Goal: Task Accomplishment & Management: Complete application form

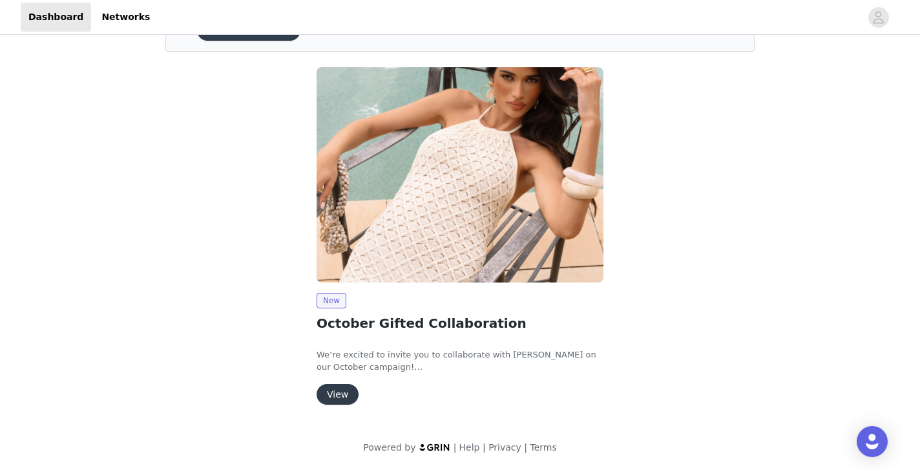
scroll to position [76, 0]
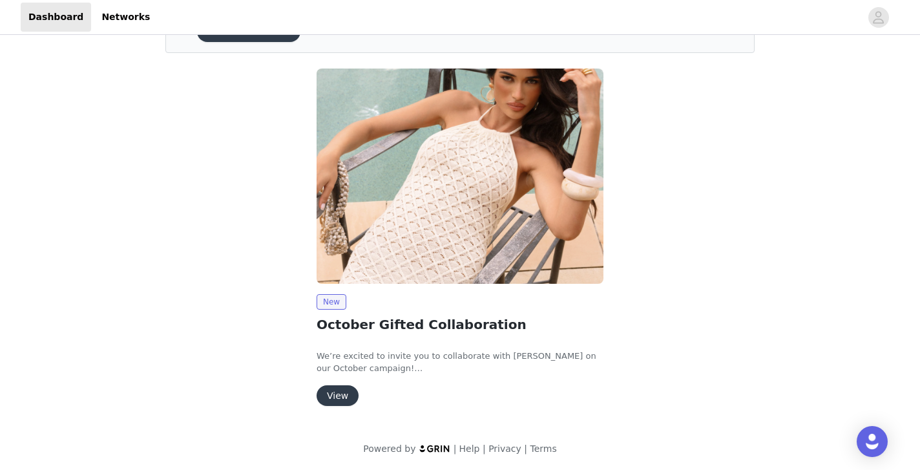
click at [343, 390] on button "View" at bounding box center [338, 395] width 42 height 21
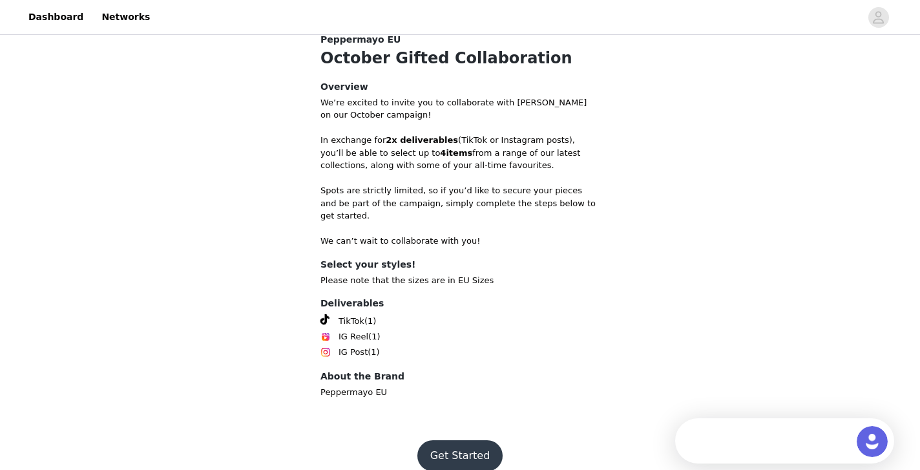
click at [461, 440] on button "Get Started" at bounding box center [460, 455] width 86 height 31
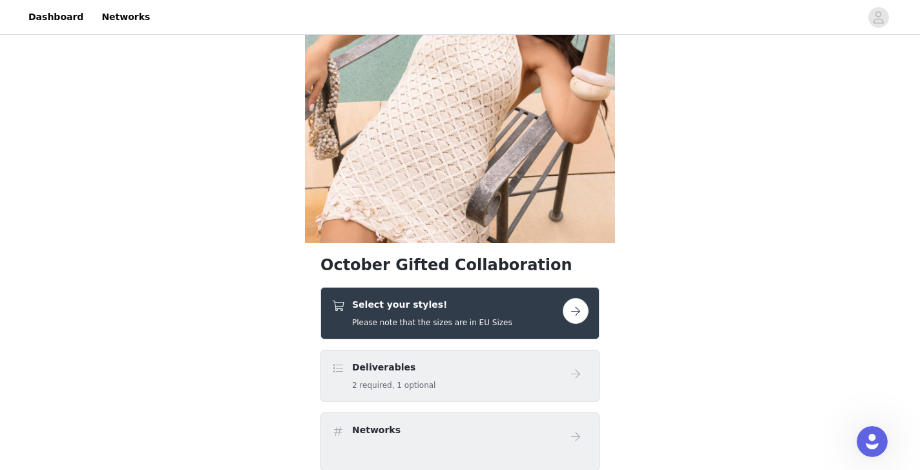
scroll to position [157, 0]
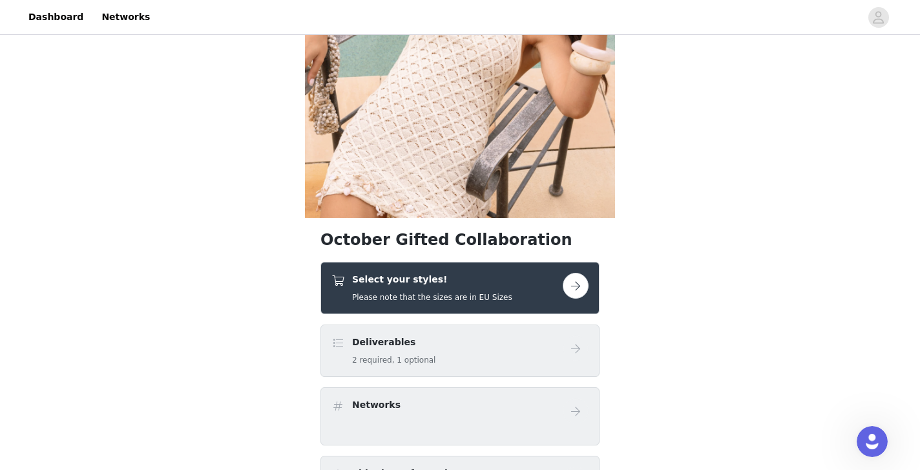
click at [539, 299] on div "Select your styles! Please note that the sizes are in EU Sizes" at bounding box center [446, 288] width 231 height 30
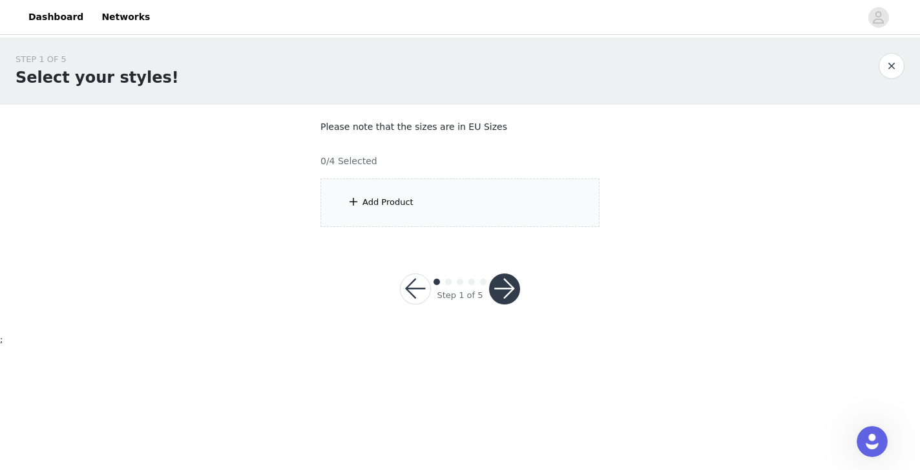
click at [391, 205] on div "Add Product" at bounding box center [387, 202] width 51 height 13
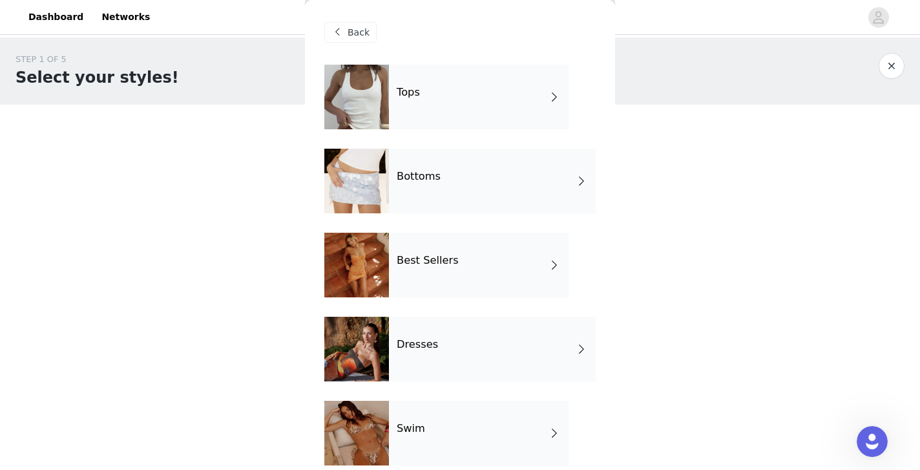
click at [415, 328] on div "Dresses" at bounding box center [492, 349] width 207 height 65
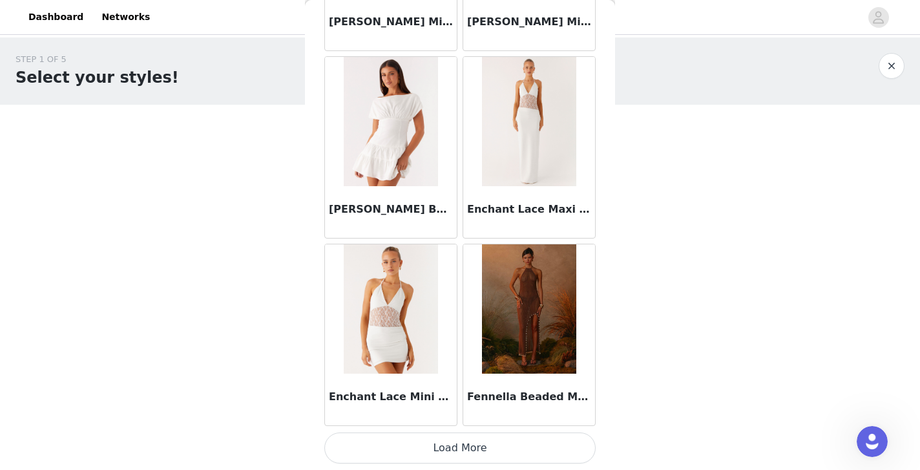
click at [439, 455] on button "Load More" at bounding box center [459, 447] width 271 height 31
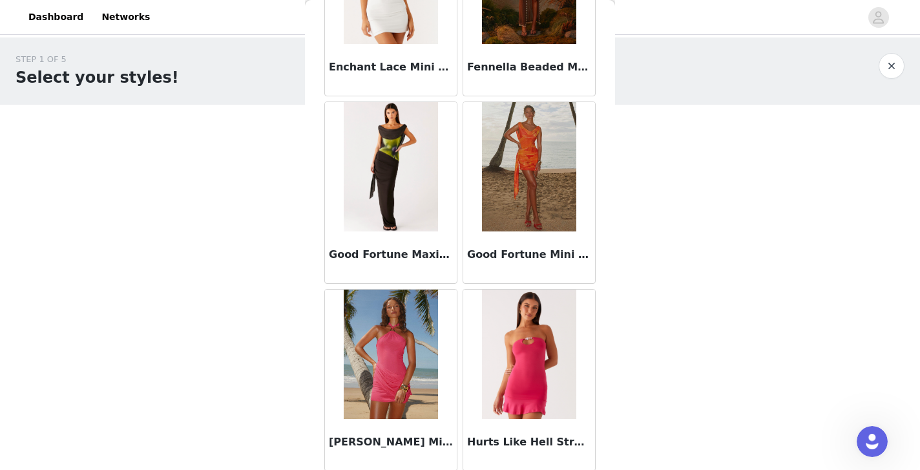
scroll to position [1832, 0]
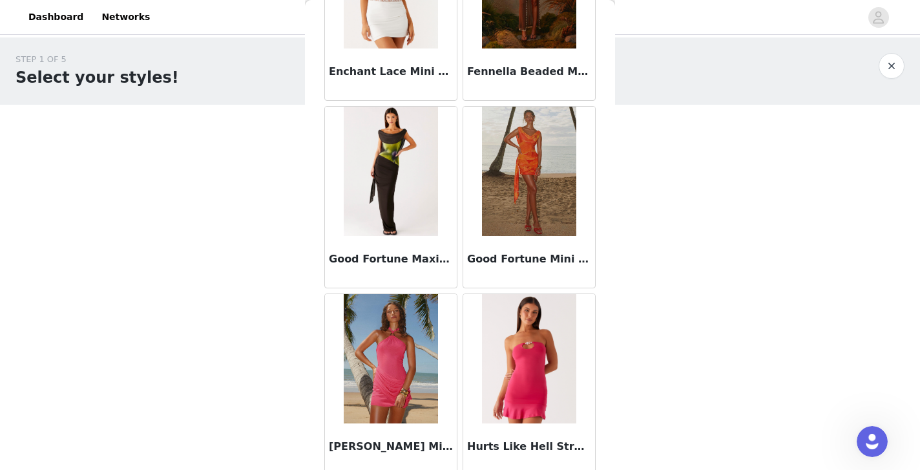
click at [388, 196] on img at bounding box center [391, 171] width 94 height 129
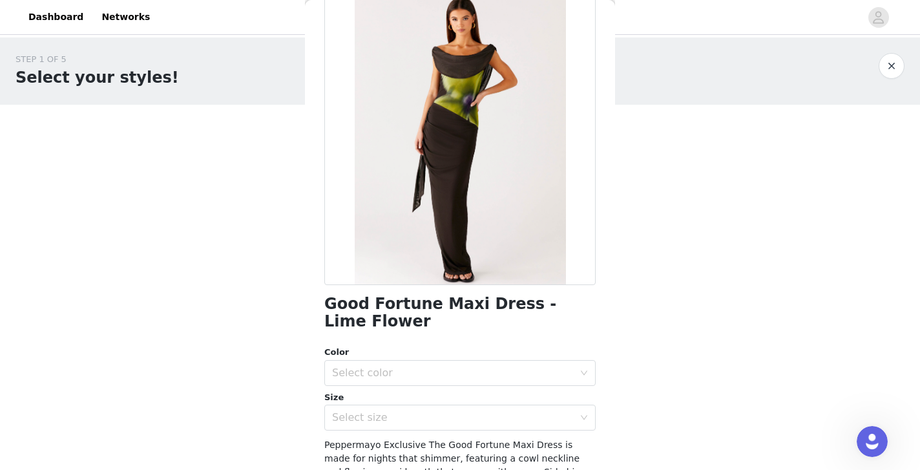
scroll to position [71, 0]
click at [447, 369] on div "Select color" at bounding box center [453, 372] width 242 height 13
click at [377, 404] on li "Lime Flower" at bounding box center [459, 400] width 271 height 21
click at [402, 419] on div "Select size" at bounding box center [453, 416] width 242 height 13
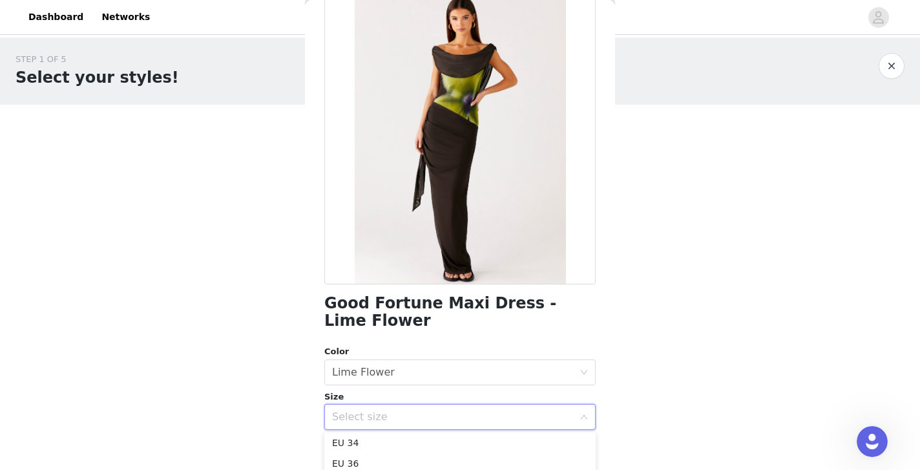
scroll to position [31, 0]
click at [363, 458] on li "EU 36" at bounding box center [459, 454] width 271 height 21
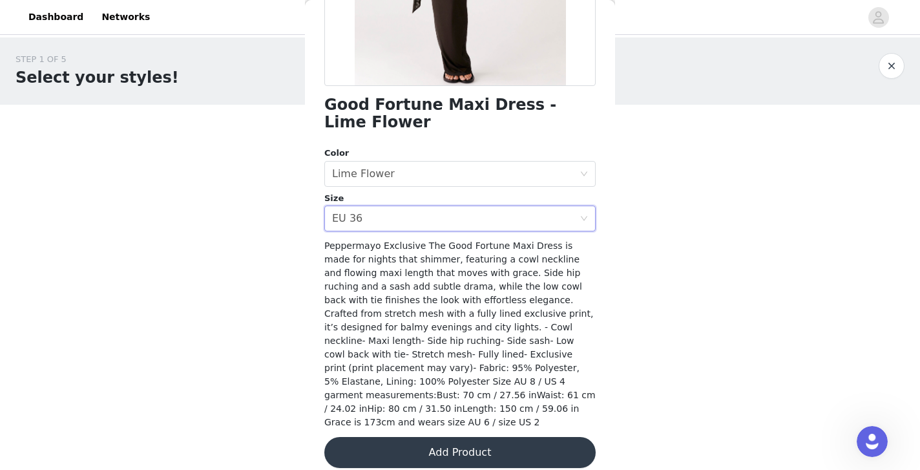
scroll to position [269, 0]
click at [415, 437] on button "Add Product" at bounding box center [459, 452] width 271 height 31
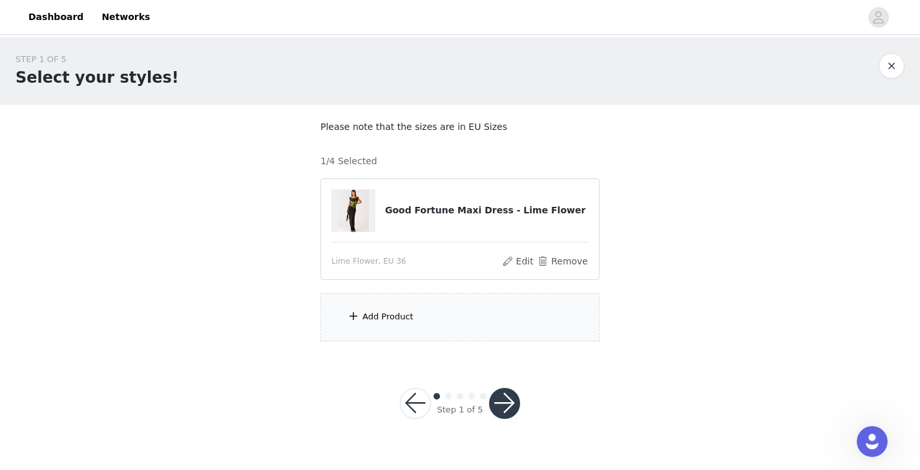
click at [408, 329] on div "Add Product" at bounding box center [459, 317] width 279 height 48
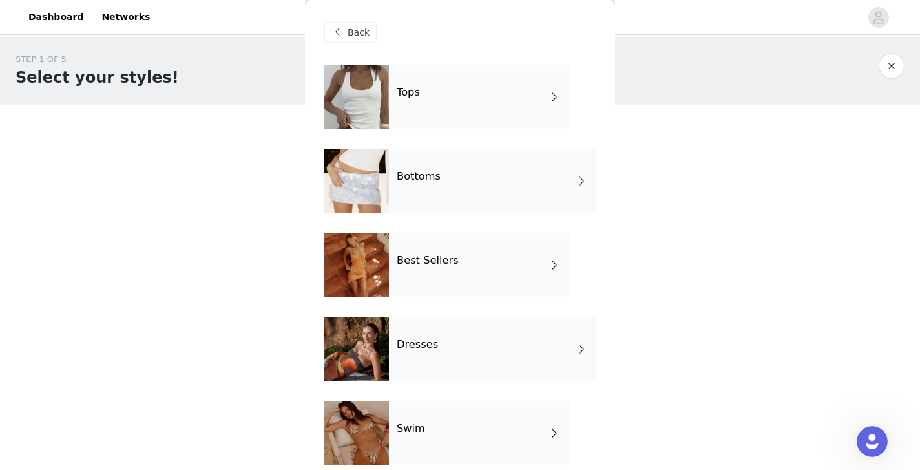
click at [410, 344] on h4 "Dresses" at bounding box center [417, 344] width 41 height 12
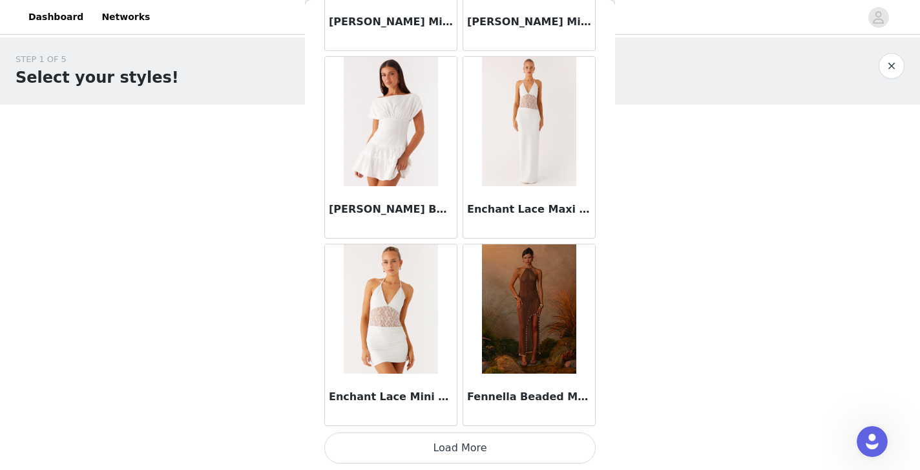
scroll to position [0, 0]
click at [457, 450] on button "Load More" at bounding box center [459, 447] width 271 height 31
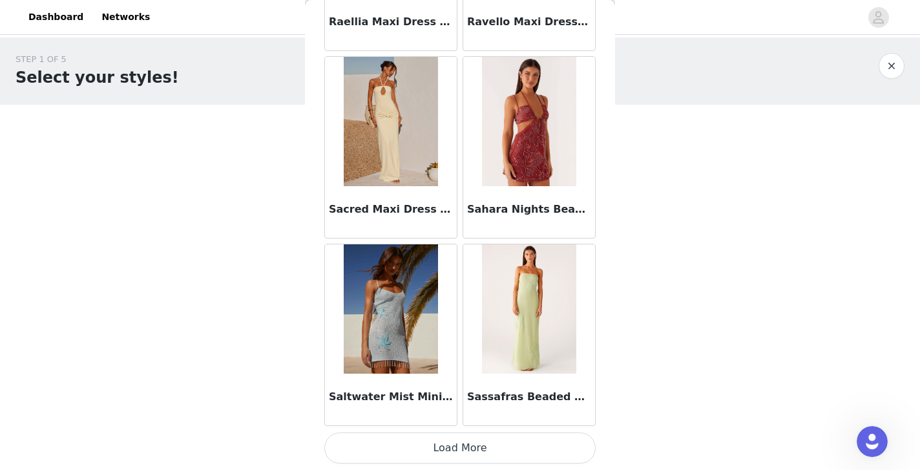
scroll to position [3380, 0]
click at [483, 449] on button "Load More" at bounding box center [459, 447] width 271 height 31
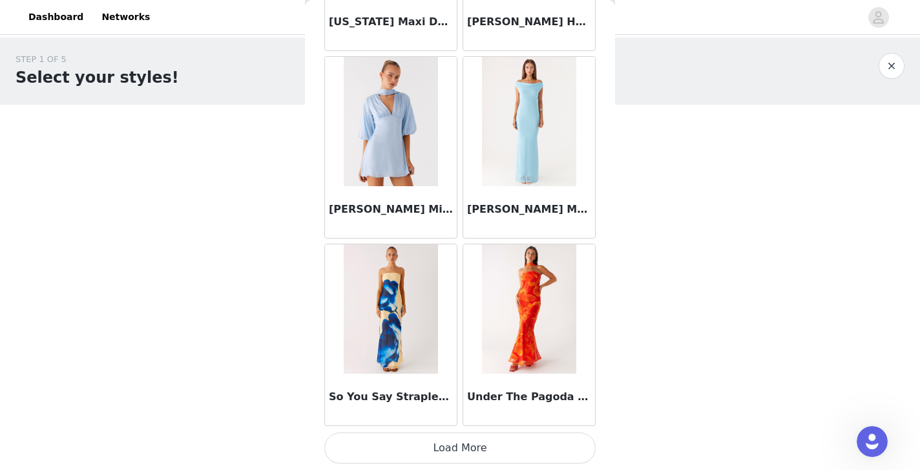
scroll to position [0, 0]
click at [512, 448] on button "Load More" at bounding box center [459, 447] width 271 height 31
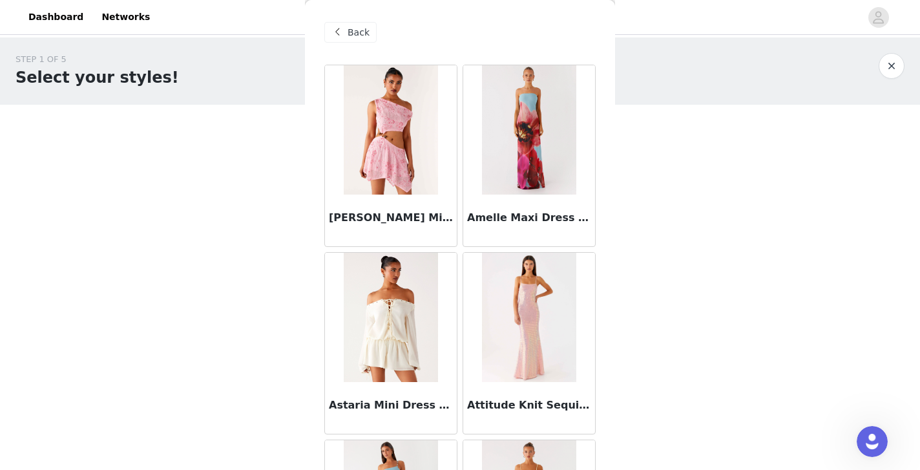
click at [344, 30] on span at bounding box center [337, 33] width 16 height 16
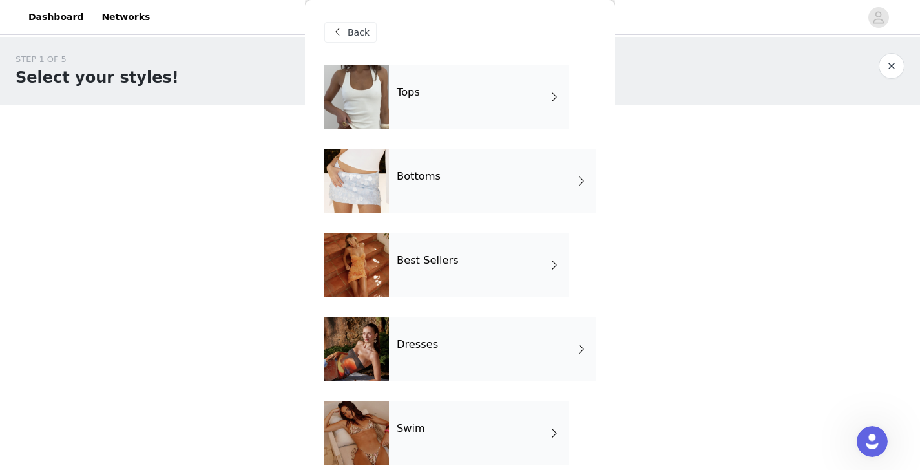
click at [440, 264] on h4 "Best Sellers" at bounding box center [428, 261] width 62 height 12
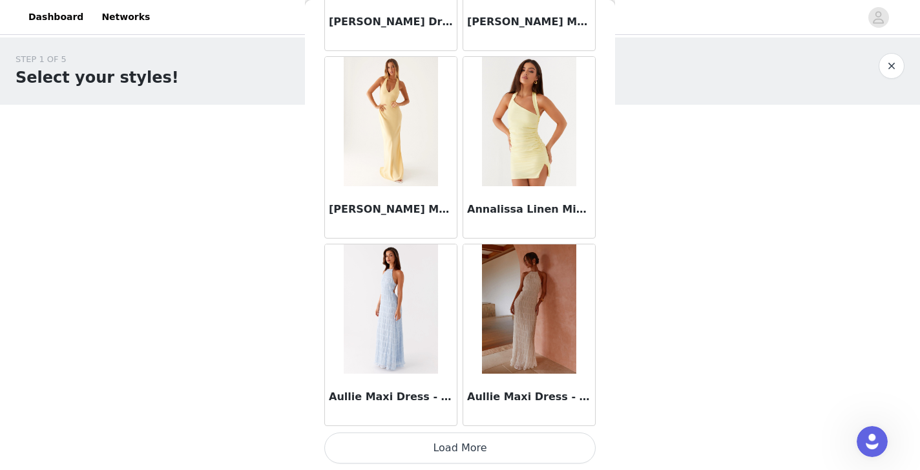
click at [439, 455] on button "Load More" at bounding box center [459, 447] width 271 height 31
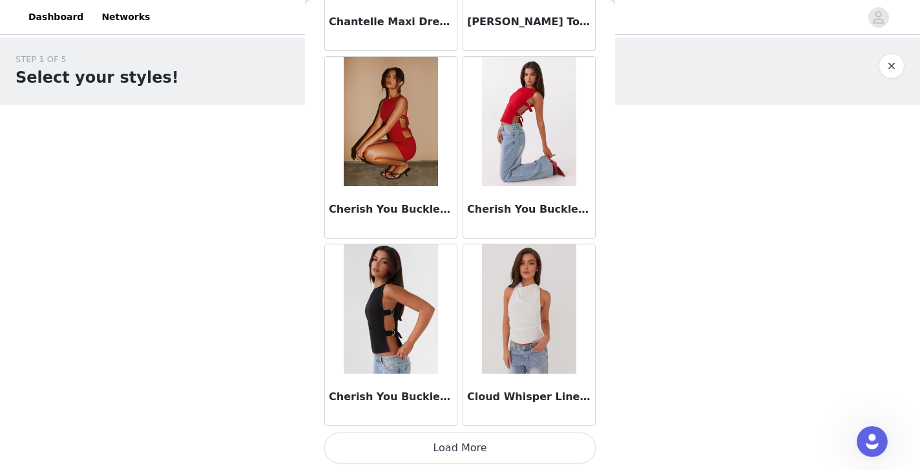
click at [465, 450] on button "Load More" at bounding box center [459, 447] width 271 height 31
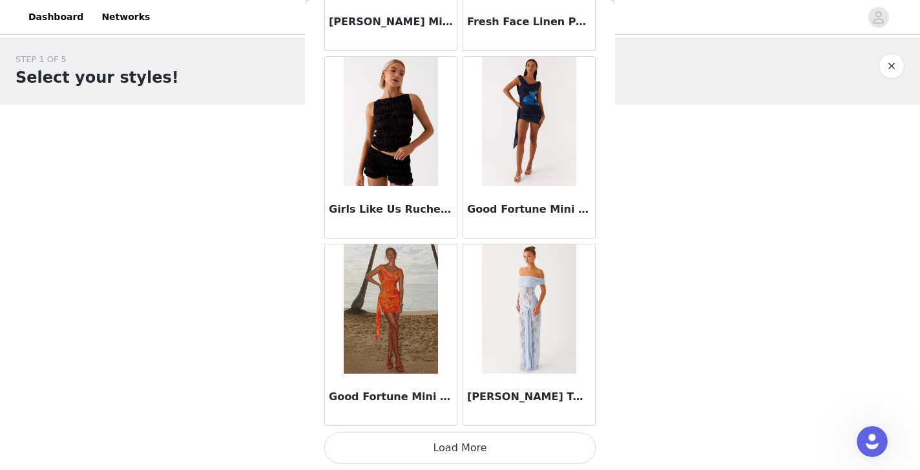
click at [464, 450] on button "Load More" at bounding box center [459, 447] width 271 height 31
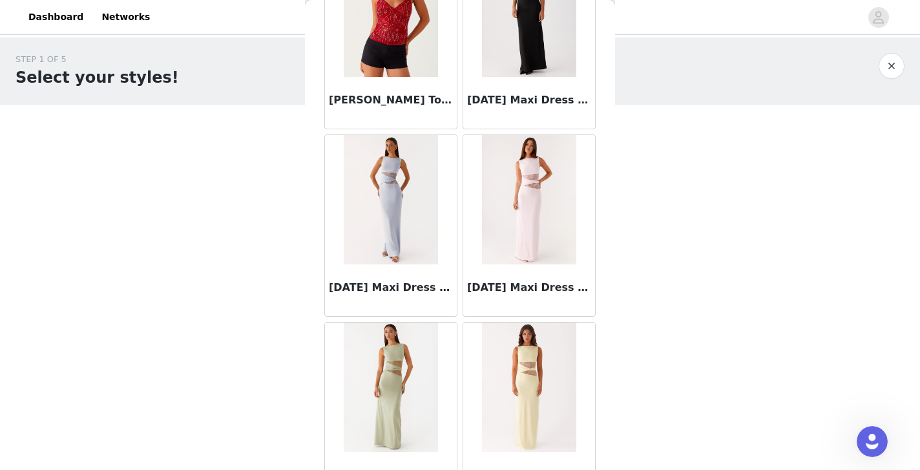
scroll to position [7059, 0]
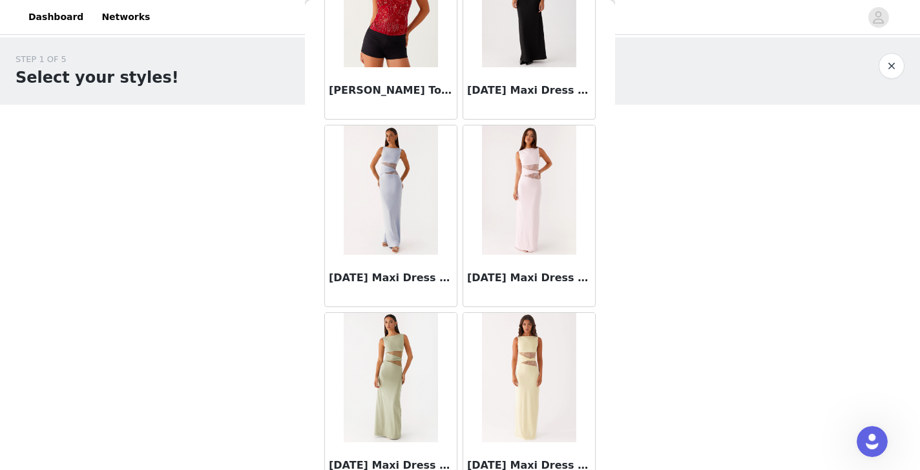
click at [386, 389] on img at bounding box center [391, 377] width 94 height 129
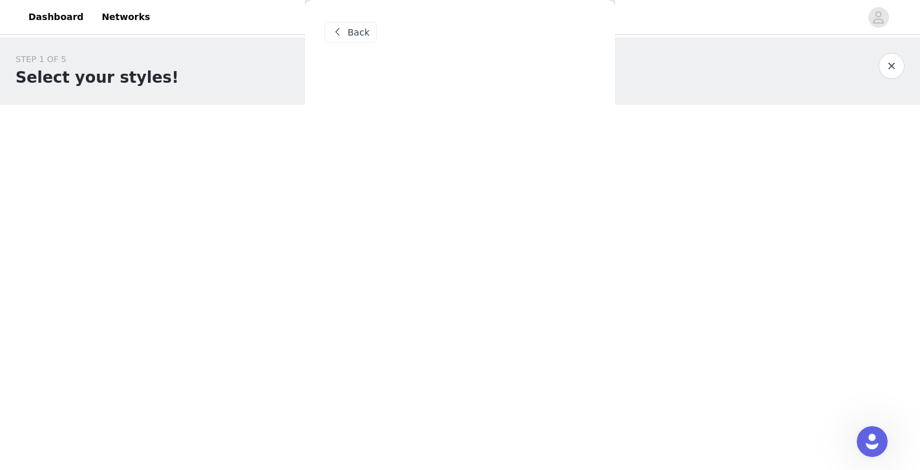
scroll to position [0, 0]
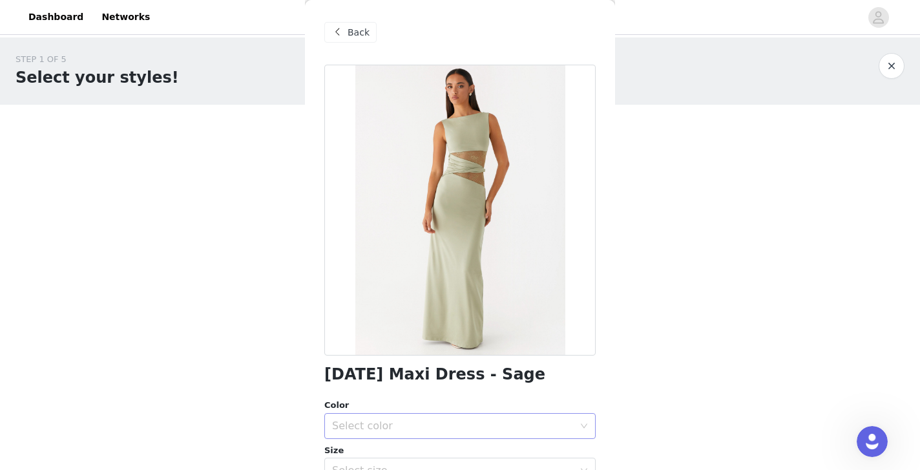
click at [426, 426] on div "Select color" at bounding box center [453, 425] width 242 height 13
click at [404, 453] on li "Sage" at bounding box center [459, 453] width 271 height 21
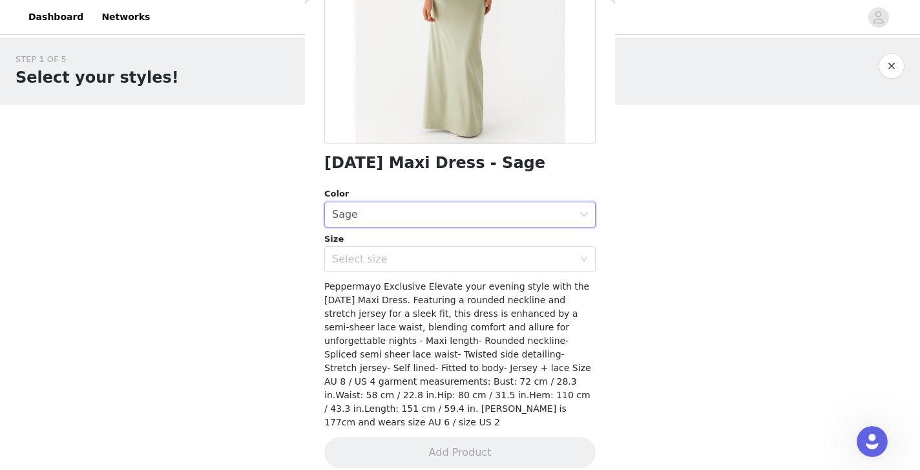
scroll to position [211, 0]
click at [515, 256] on div "Select size" at bounding box center [453, 259] width 242 height 13
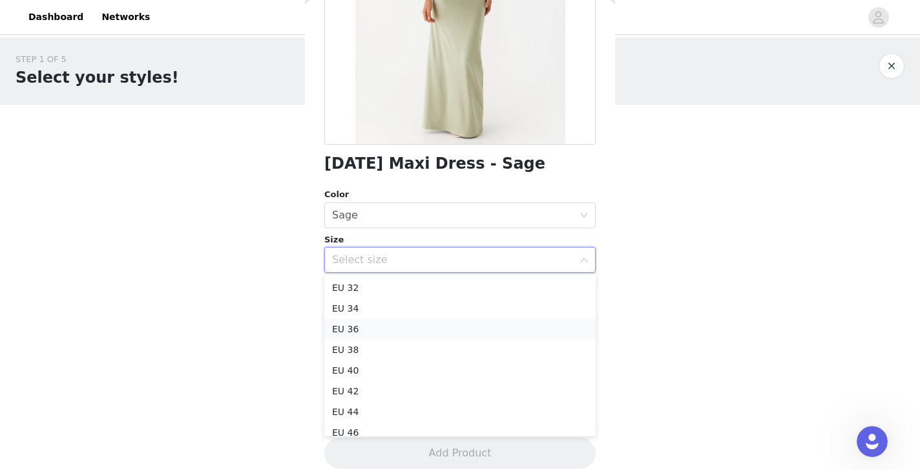
click at [359, 329] on li "EU 36" at bounding box center [459, 328] width 271 height 21
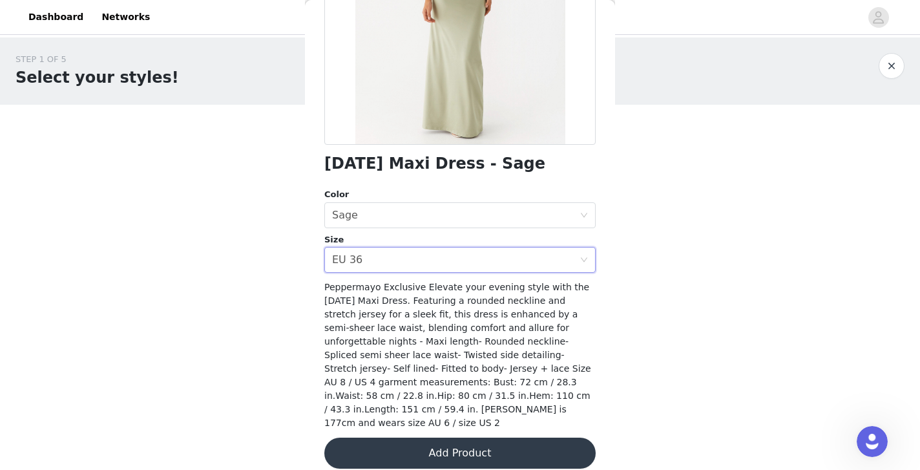
click at [448, 437] on button "Add Product" at bounding box center [459, 452] width 271 height 31
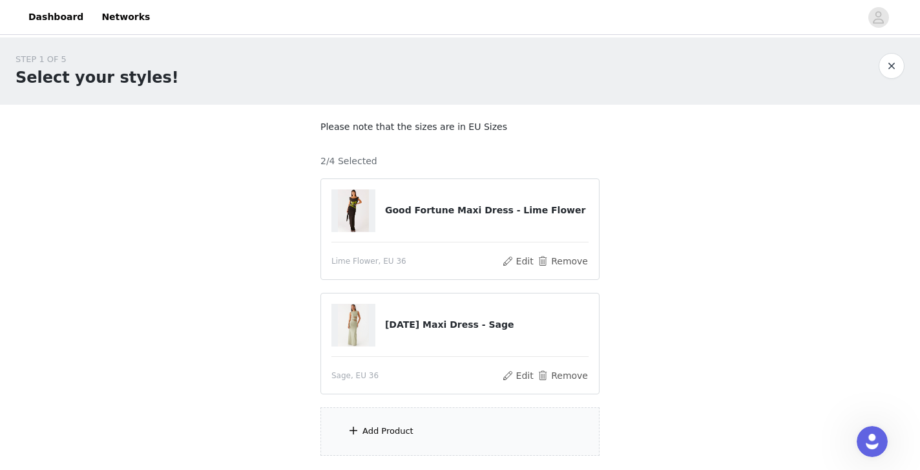
click at [391, 427] on div "Add Product" at bounding box center [387, 430] width 51 height 13
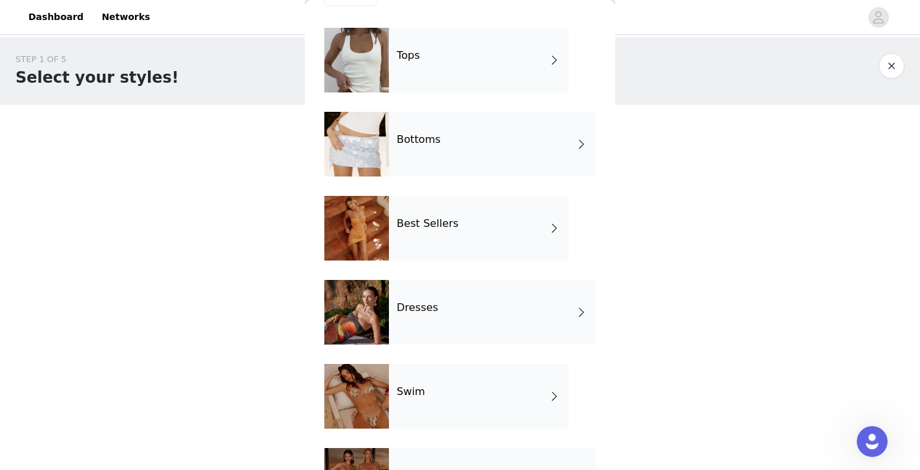
scroll to position [28, 0]
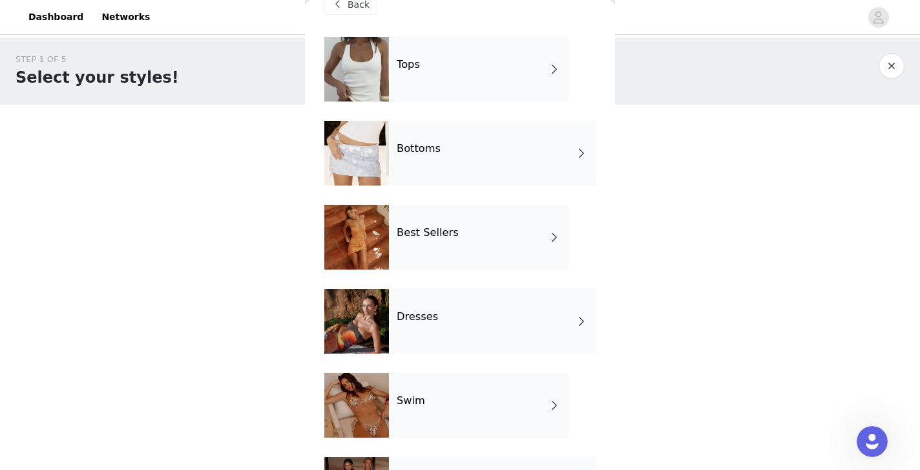
click at [452, 61] on div "Tops" at bounding box center [479, 69] width 180 height 65
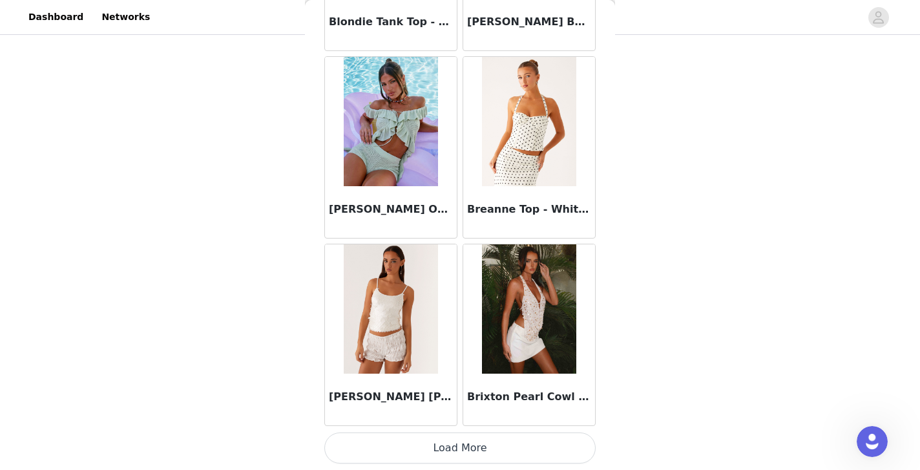
scroll to position [94, 0]
click at [457, 450] on button "Load More" at bounding box center [459, 447] width 271 height 31
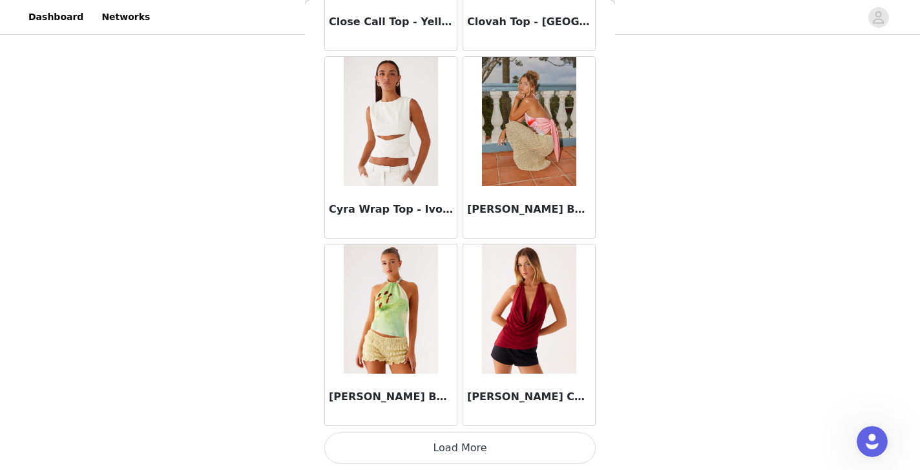
click at [456, 448] on button "Load More" at bounding box center [459, 447] width 271 height 31
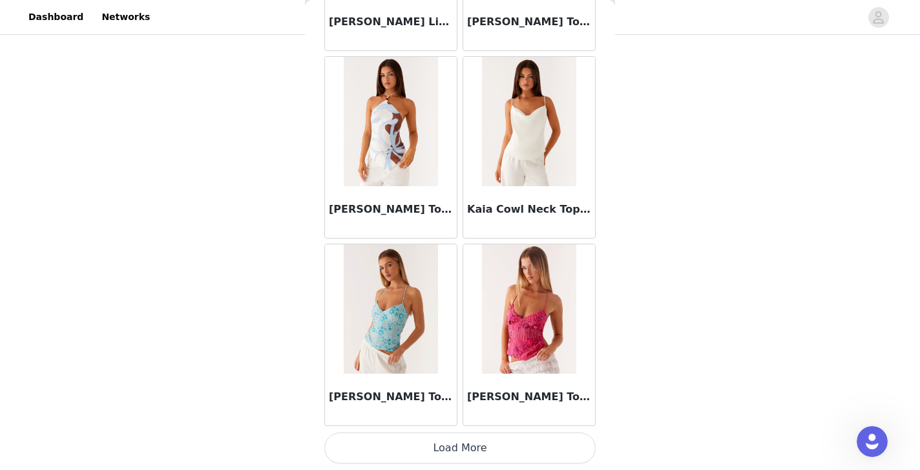
scroll to position [94, 0]
click at [456, 447] on button "Load More" at bounding box center [459, 447] width 271 height 31
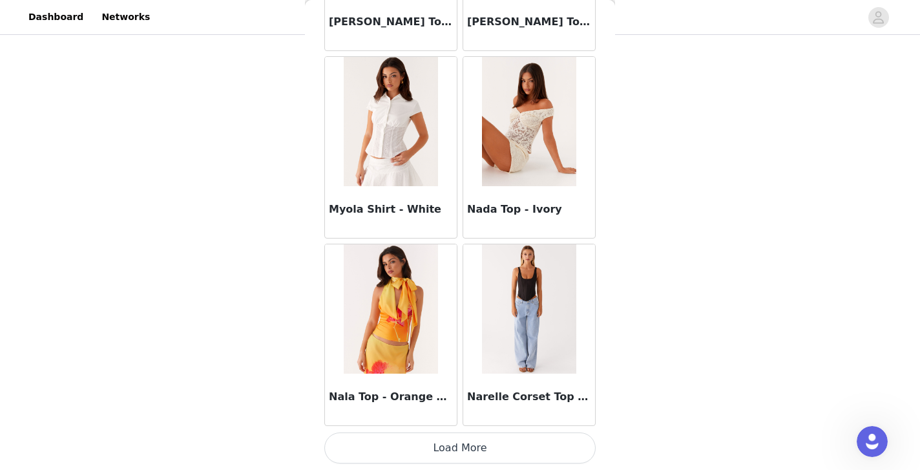
scroll to position [7127, 0]
click at [457, 450] on button "Load More" at bounding box center [459, 447] width 271 height 31
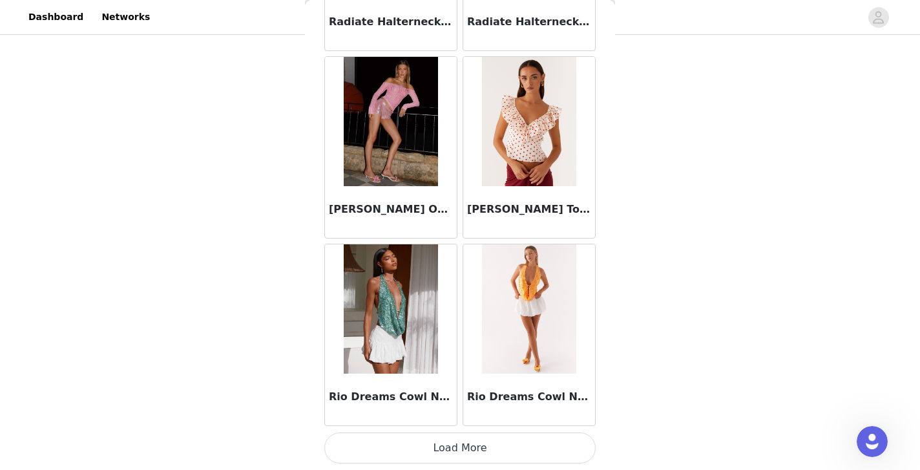
scroll to position [94, 0]
click at [452, 454] on button "Load More" at bounding box center [459, 447] width 271 height 31
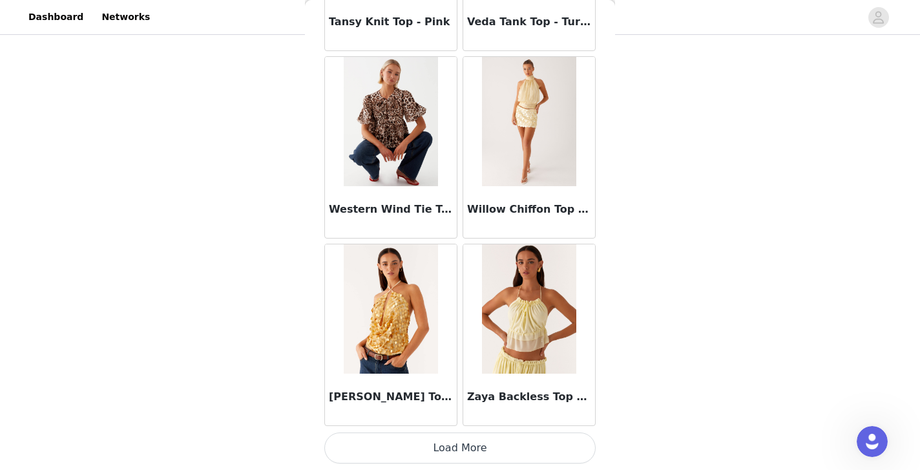
click at [452, 454] on button "Load More" at bounding box center [459, 447] width 271 height 31
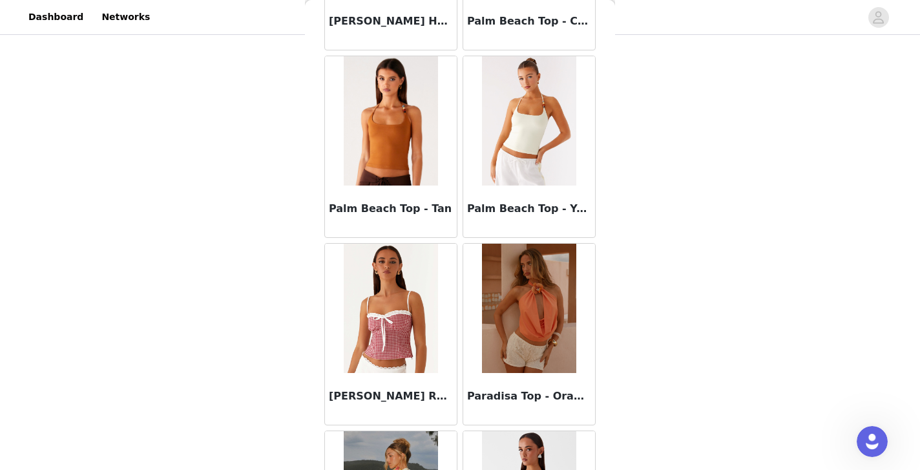
scroll to position [8071, 0]
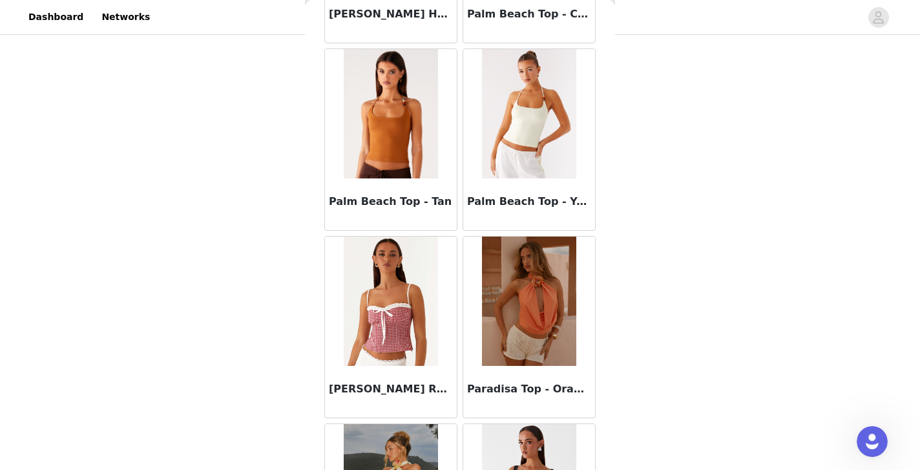
click at [541, 152] on img at bounding box center [529, 113] width 94 height 129
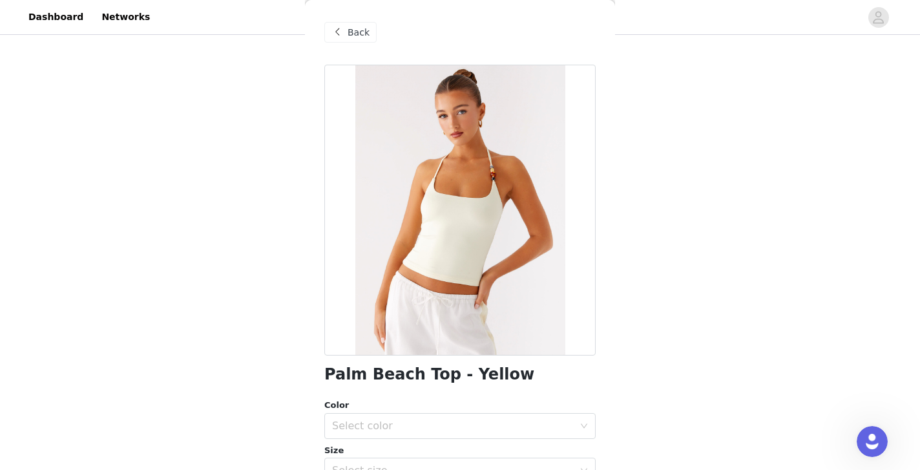
scroll to position [0, 0]
click at [340, 32] on span at bounding box center [337, 33] width 16 height 16
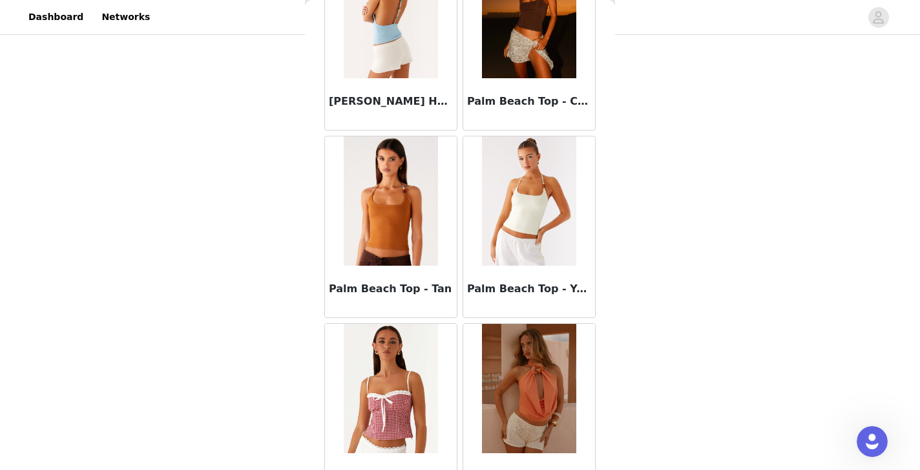
scroll to position [7991, 0]
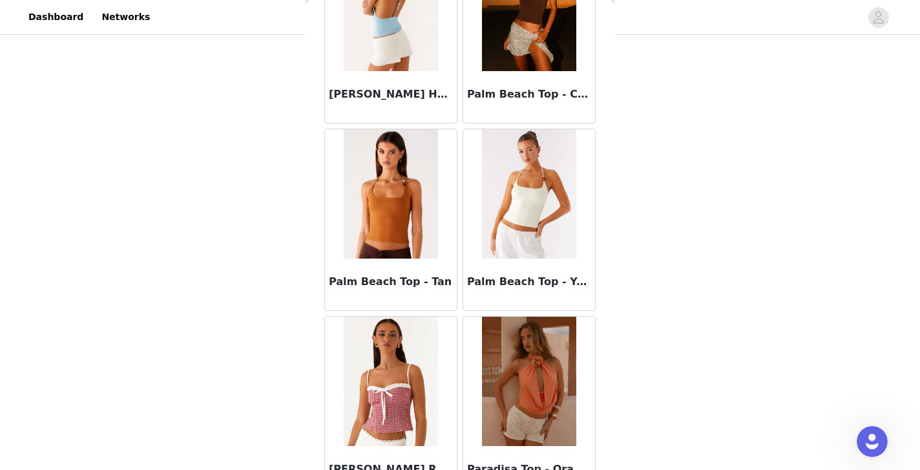
click at [518, 216] on img at bounding box center [529, 193] width 94 height 129
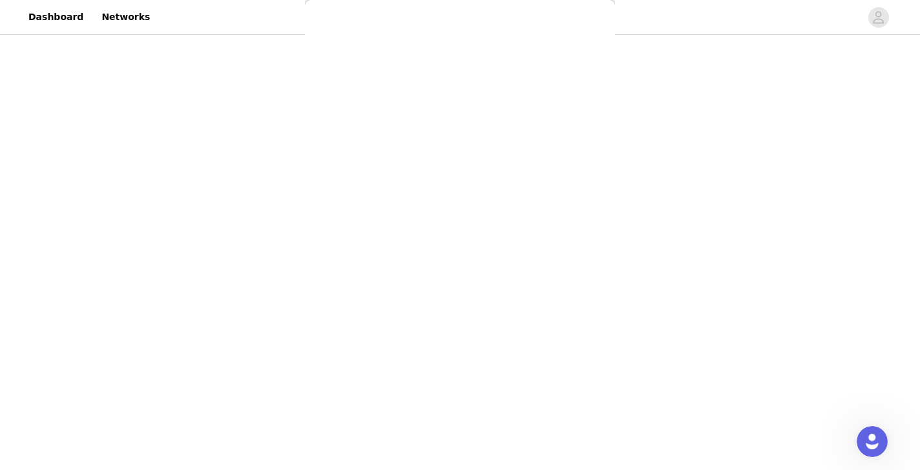
scroll to position [224, 0]
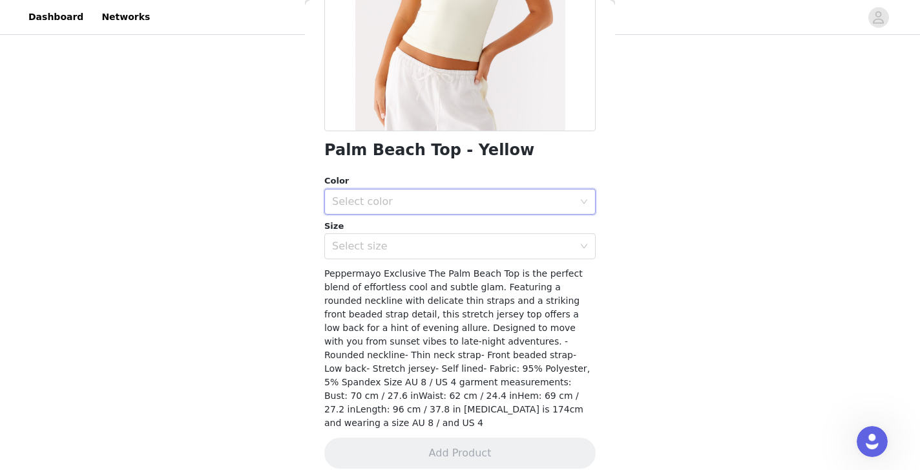
click at [509, 194] on div "Select color" at bounding box center [455, 201] width 247 height 25
click at [470, 231] on li "Yellow" at bounding box center [459, 229] width 271 height 21
click at [470, 253] on div "Select size" at bounding box center [455, 246] width 247 height 25
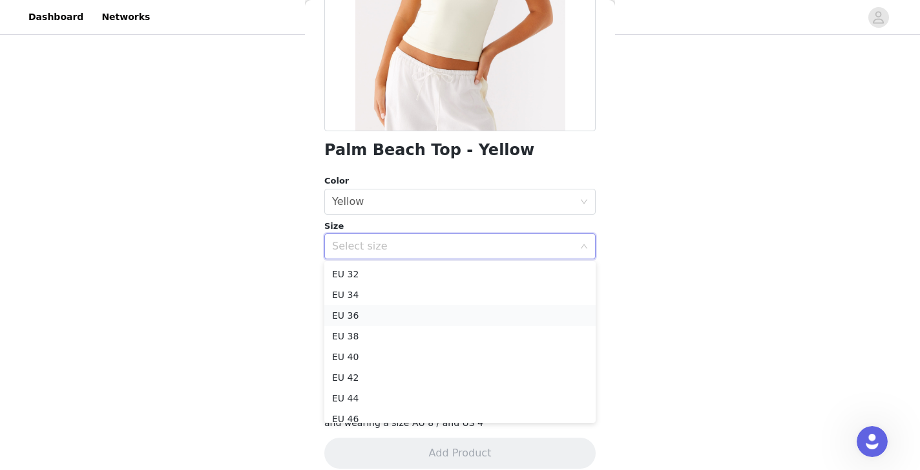
click at [416, 315] on li "EU 36" at bounding box center [459, 315] width 271 height 21
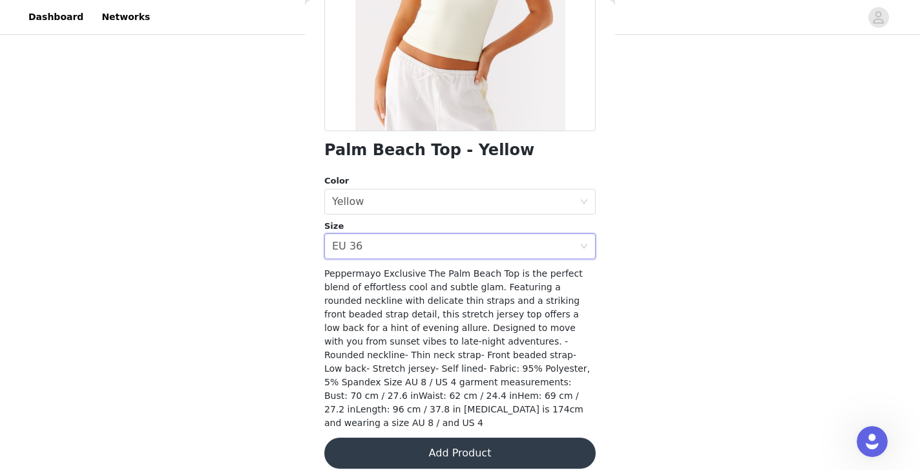
click at [450, 448] on button "Add Product" at bounding box center [459, 452] width 271 height 31
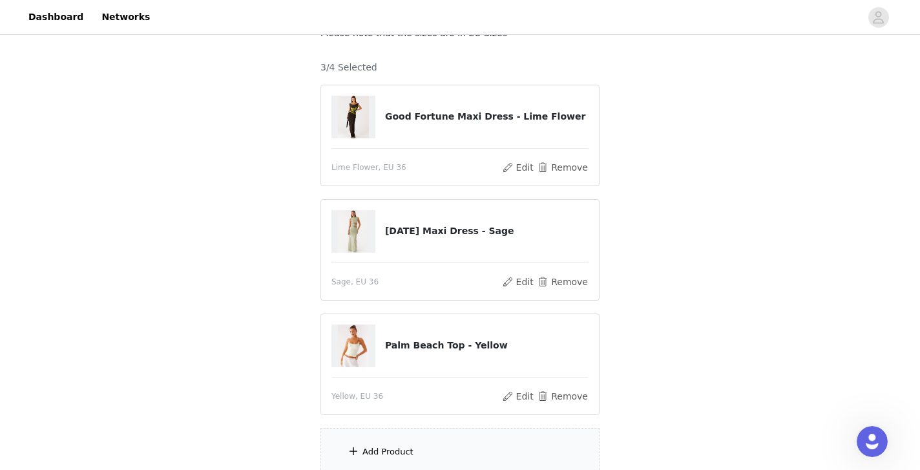
click at [420, 450] on div "Add Product" at bounding box center [459, 452] width 279 height 48
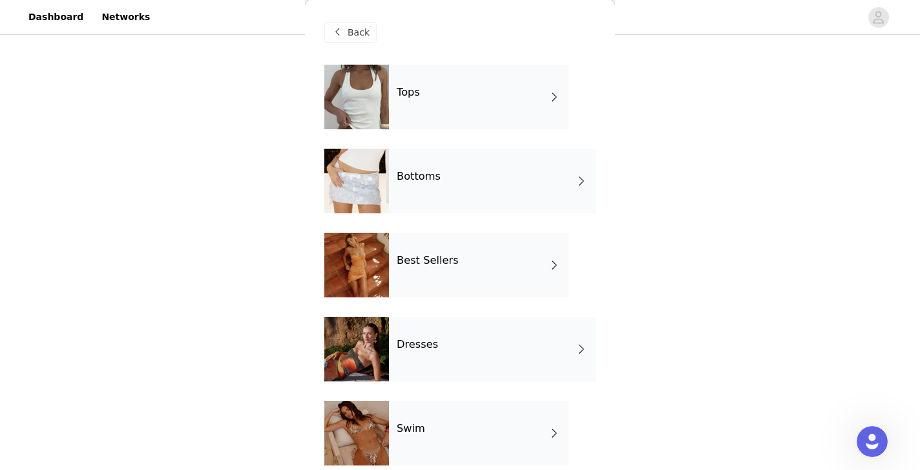
click at [426, 182] on h4 "Bottoms" at bounding box center [419, 177] width 44 height 12
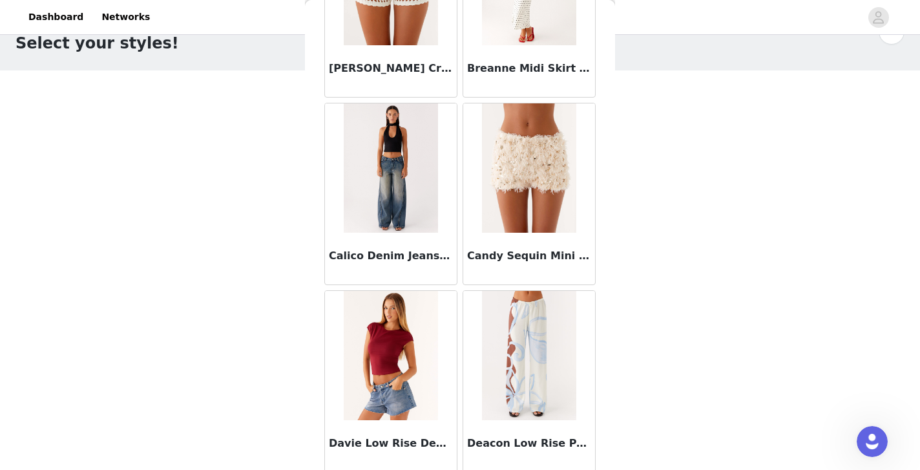
scroll to position [338, 0]
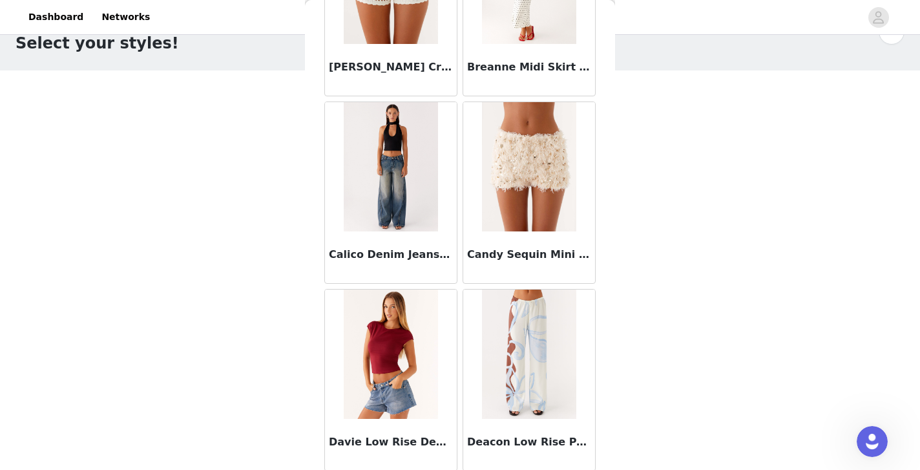
click at [547, 194] on img at bounding box center [529, 166] width 94 height 129
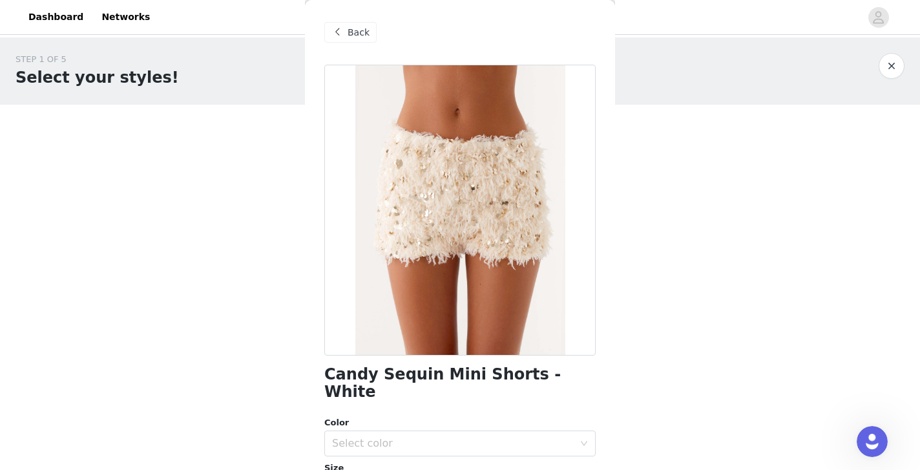
scroll to position [0, 0]
click at [340, 34] on span at bounding box center [337, 33] width 16 height 16
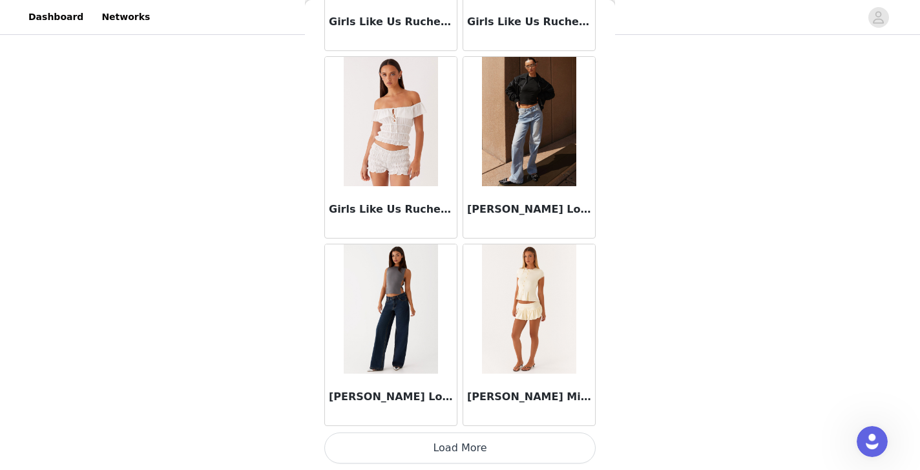
scroll to position [208, 0]
click at [468, 450] on button "Load More" at bounding box center [459, 447] width 271 height 31
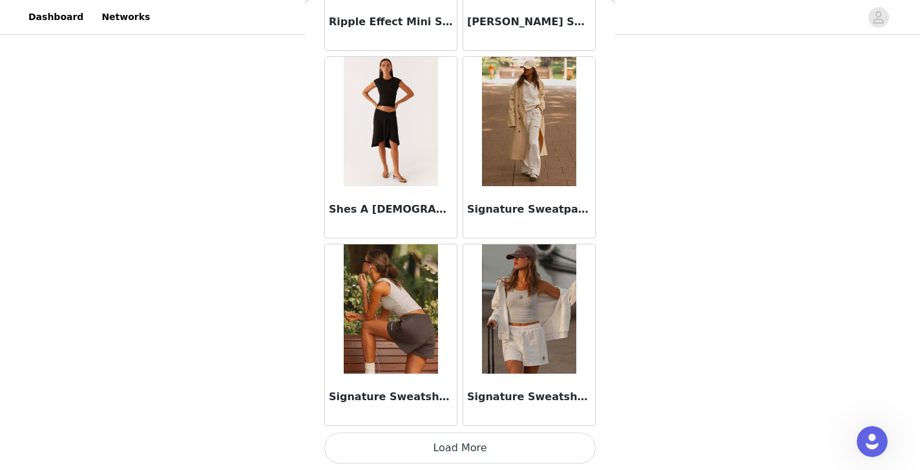
scroll to position [3380, 0]
click at [457, 448] on button "Load More" at bounding box center [459, 447] width 271 height 31
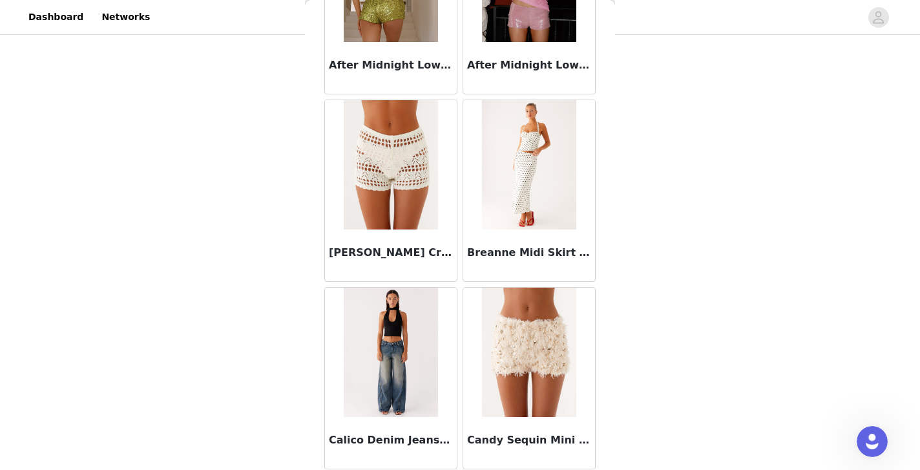
scroll to position [149, 0]
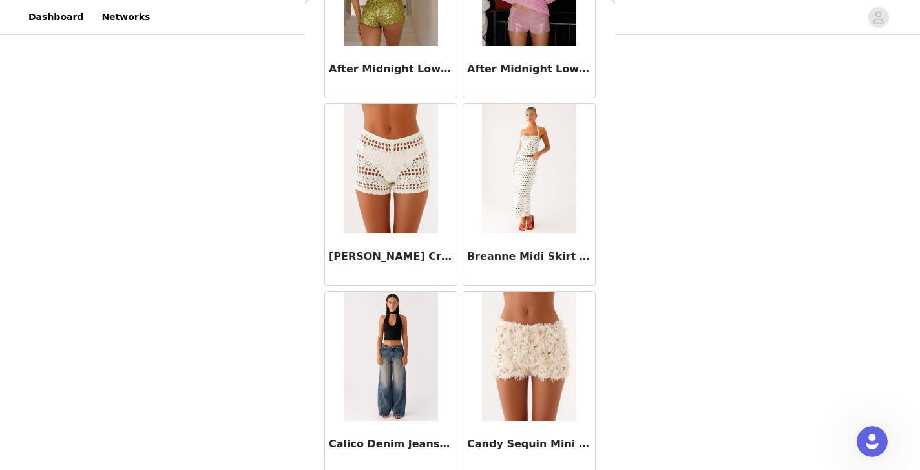
click at [393, 379] on img at bounding box center [391, 355] width 94 height 129
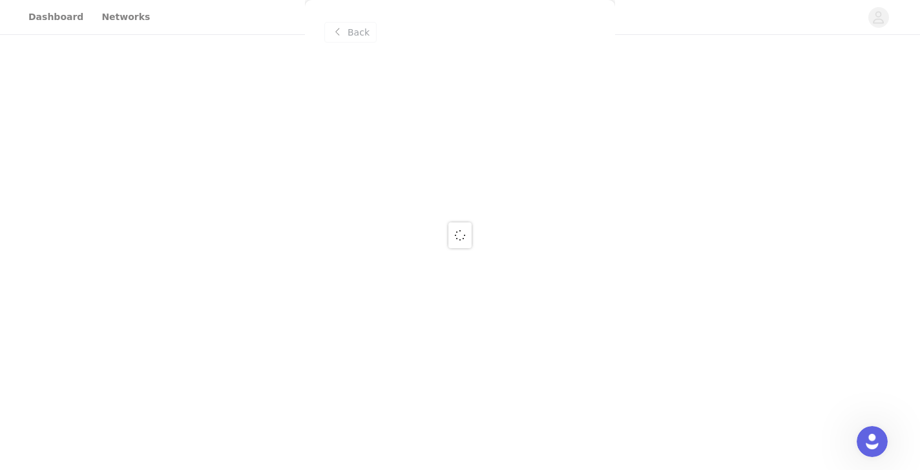
scroll to position [0, 0]
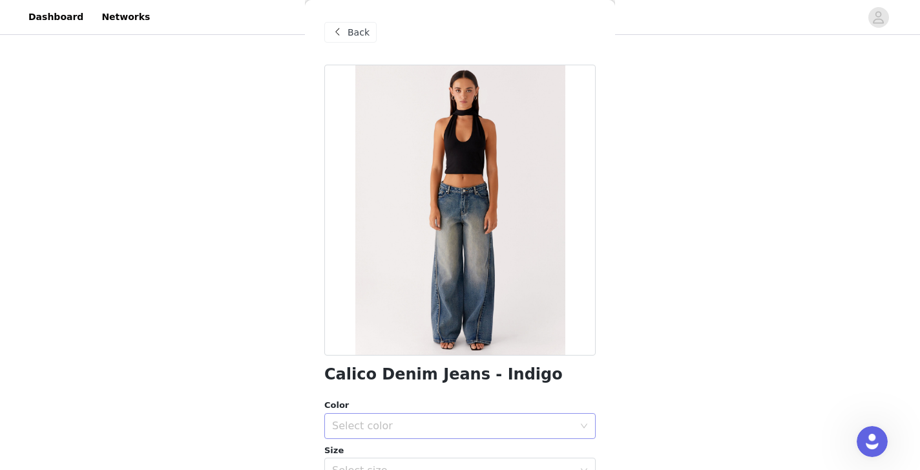
click at [432, 428] on div "Select color" at bounding box center [453, 425] width 242 height 13
click at [408, 453] on li "Indigo" at bounding box center [459, 453] width 271 height 21
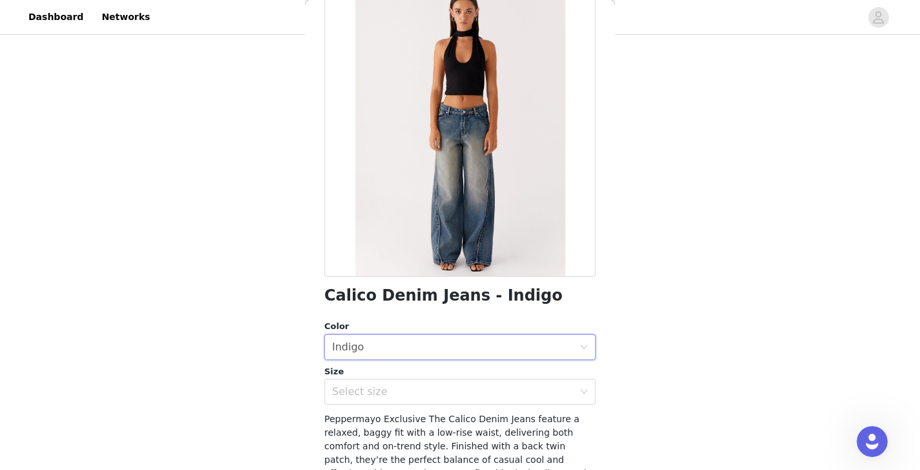
scroll to position [81, 0]
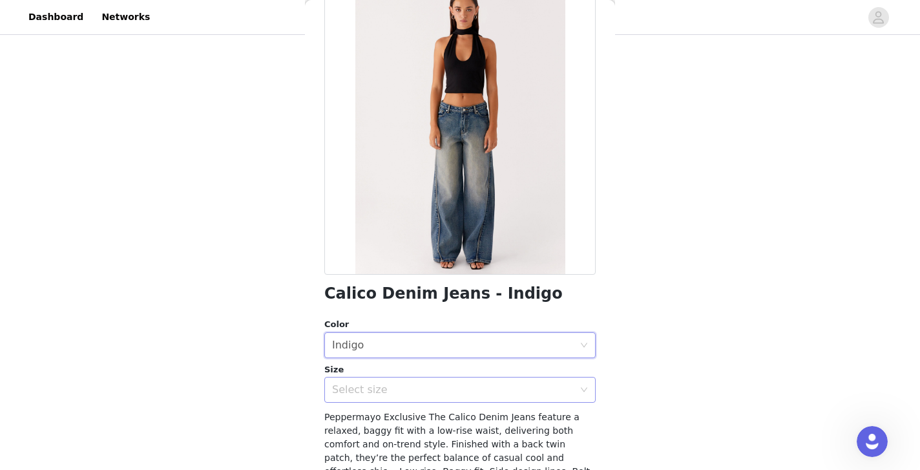
click at [472, 381] on div "Select size" at bounding box center [455, 389] width 247 height 25
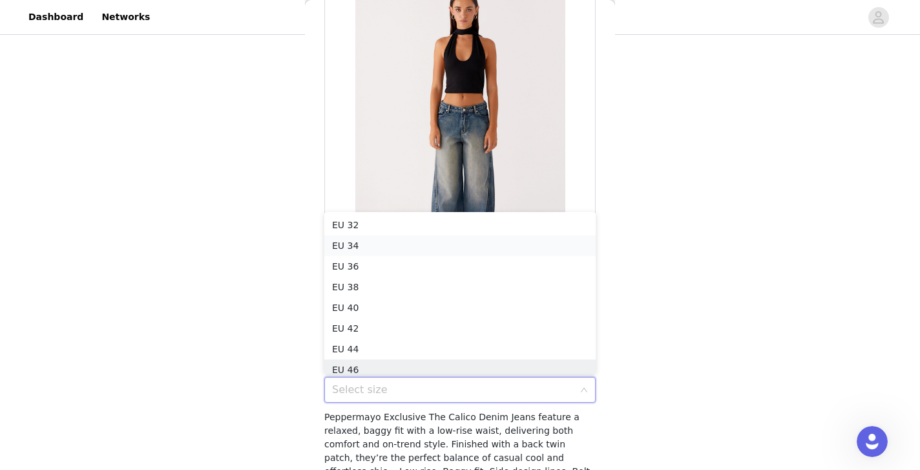
scroll to position [6, 0]
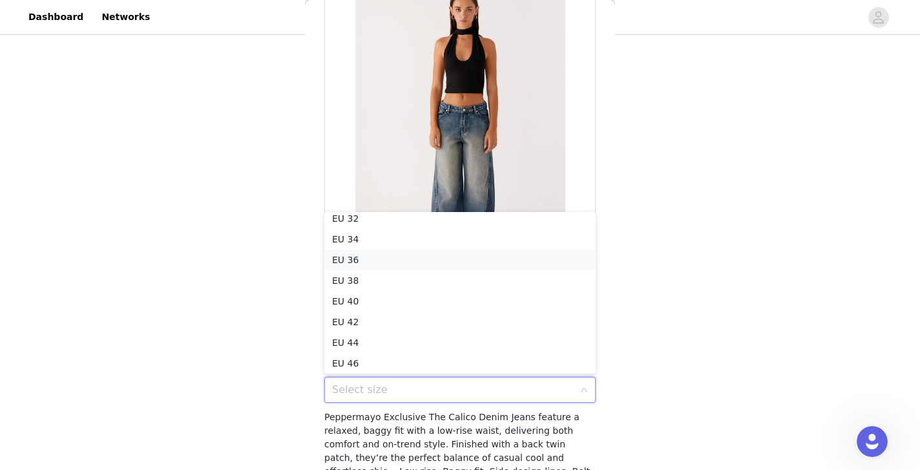
click at [404, 256] on li "EU 36" at bounding box center [459, 259] width 271 height 21
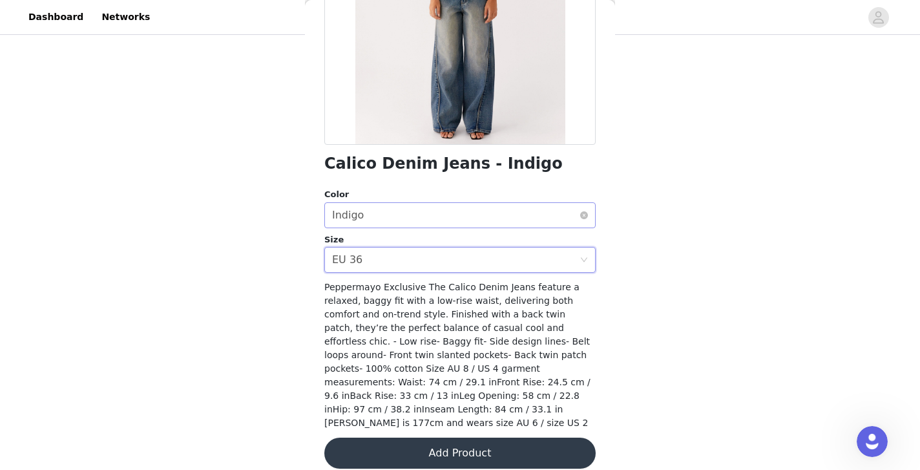
scroll to position [208, 0]
click at [444, 440] on button "Add Product" at bounding box center [459, 452] width 271 height 31
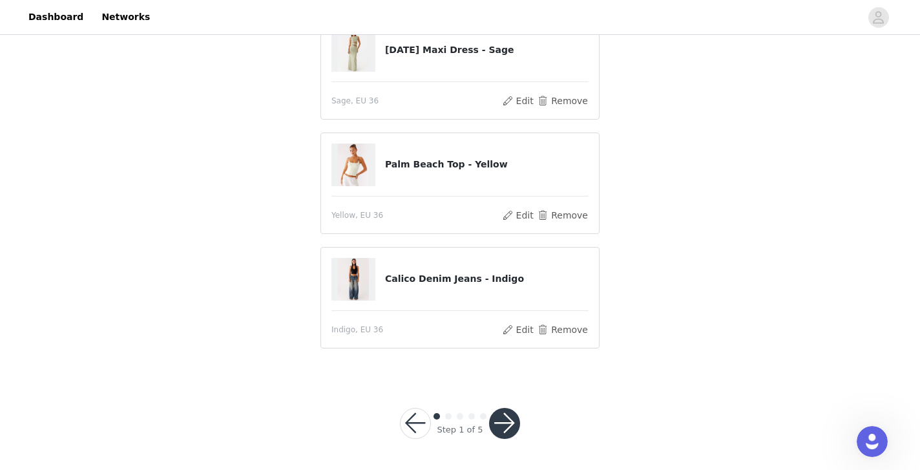
scroll to position [239, 0]
click at [509, 417] on button "button" at bounding box center [504, 423] width 31 height 31
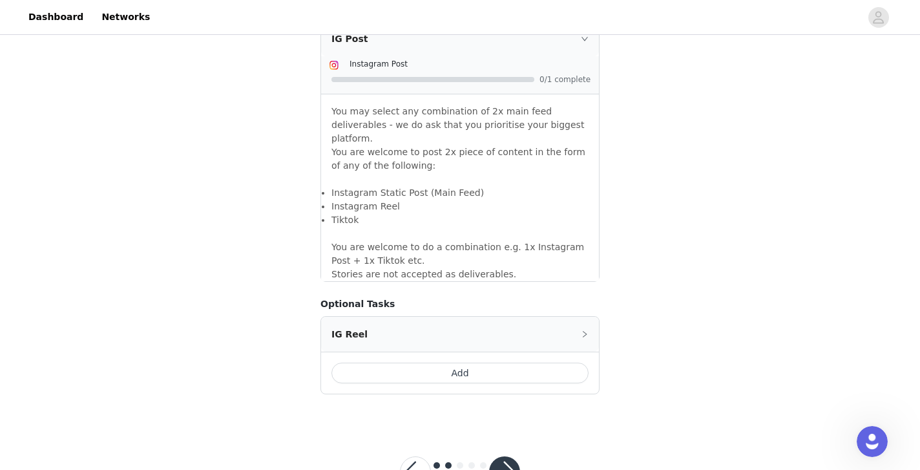
scroll to position [1134, 0]
click at [504, 457] on button "button" at bounding box center [504, 472] width 31 height 31
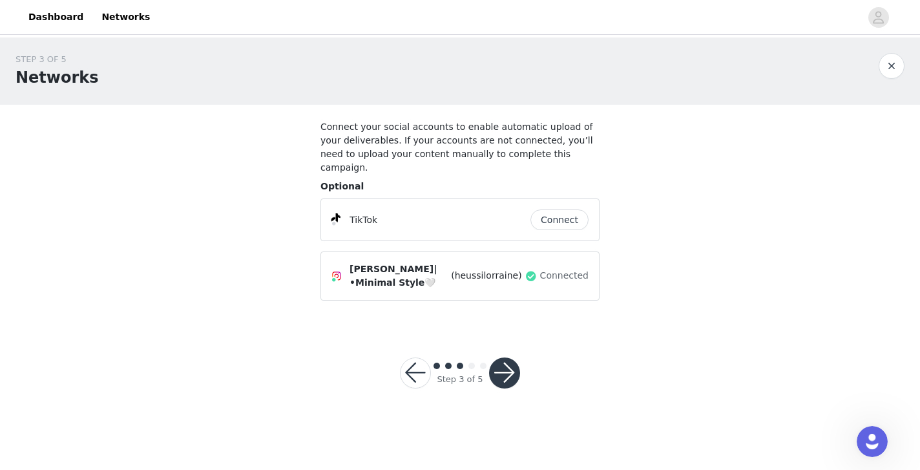
click at [548, 209] on button "Connect" at bounding box center [559, 219] width 58 height 21
click at [506, 364] on button "button" at bounding box center [504, 372] width 31 height 31
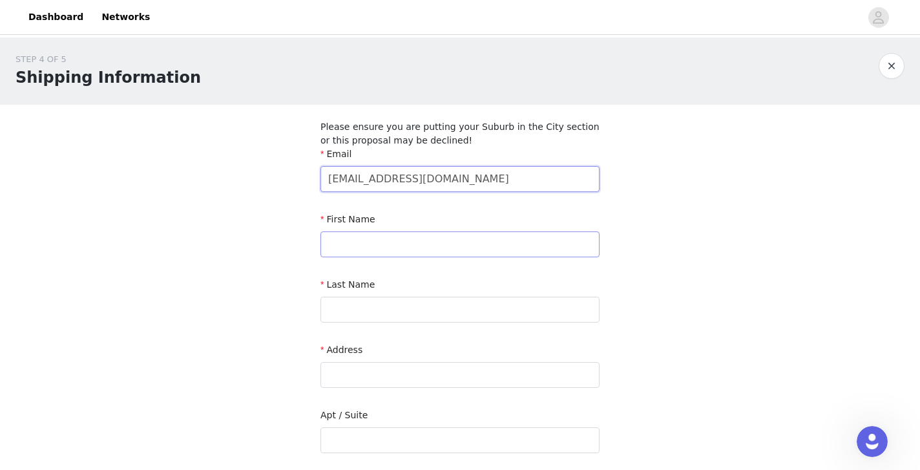
type input "[EMAIL_ADDRESS][DOMAIN_NAME]"
type input "heussi"
type input "[PERSON_NAME]"
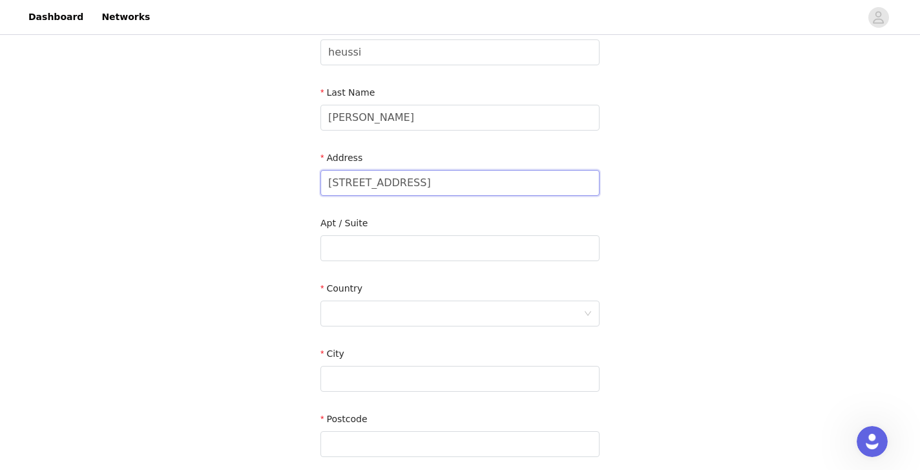
scroll to position [194, 0]
type input "[STREET_ADDRESS]"
click at [412, 309] on div at bounding box center [455, 311] width 255 height 25
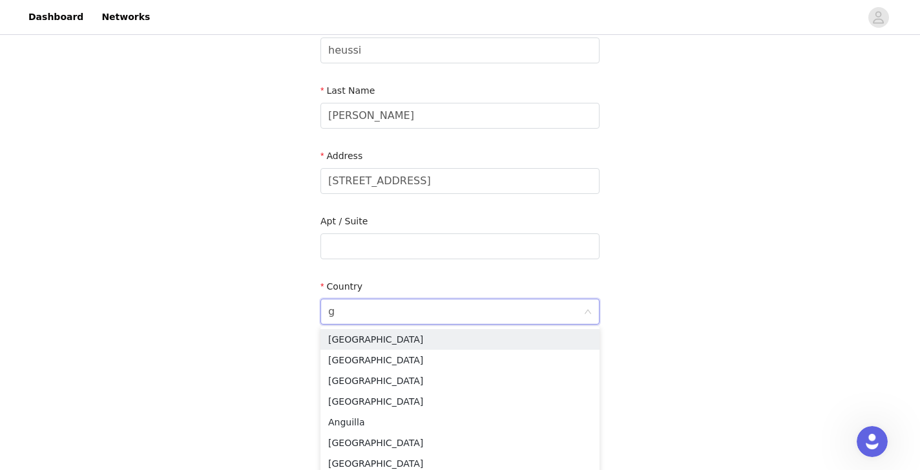
type input "ge"
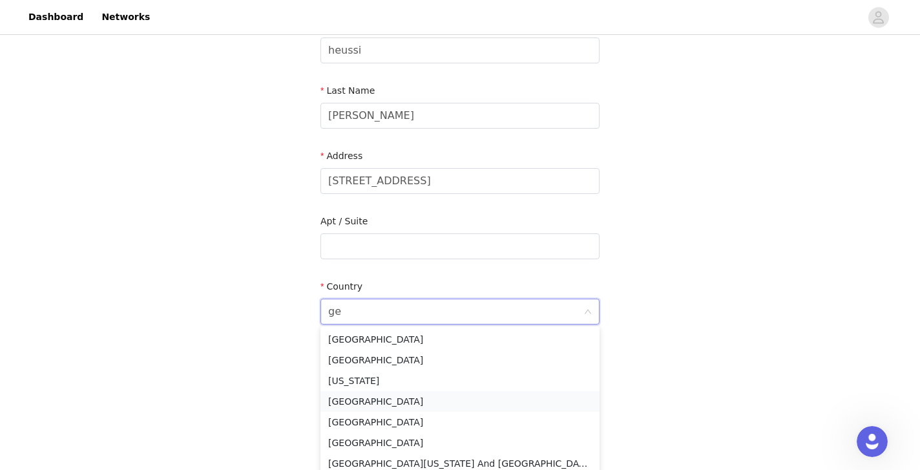
click at [384, 402] on li "[GEOGRAPHIC_DATA]" at bounding box center [459, 401] width 279 height 21
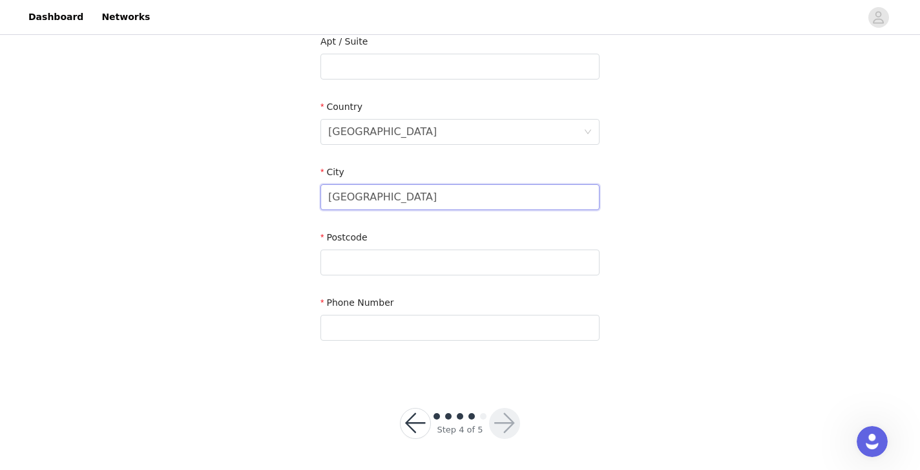
scroll to position [373, 0]
type input "[GEOGRAPHIC_DATA]"
type input "38126"
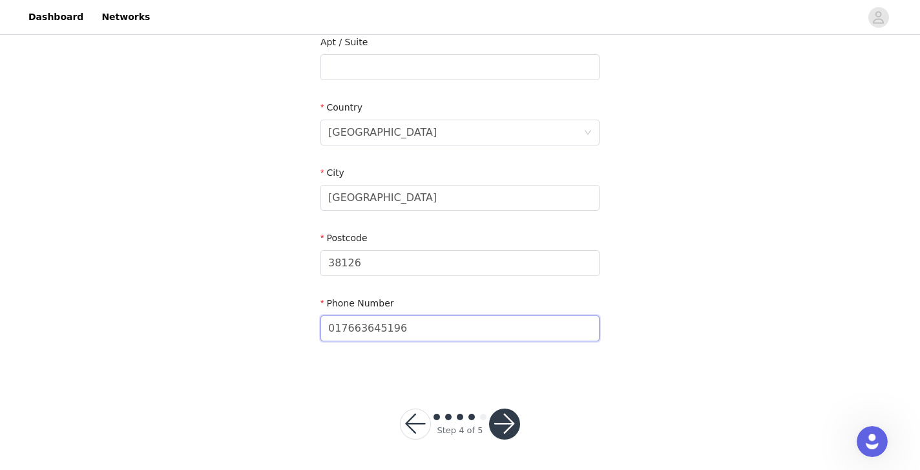
type input "017663645196"
click at [499, 426] on button "button" at bounding box center [504, 423] width 31 height 31
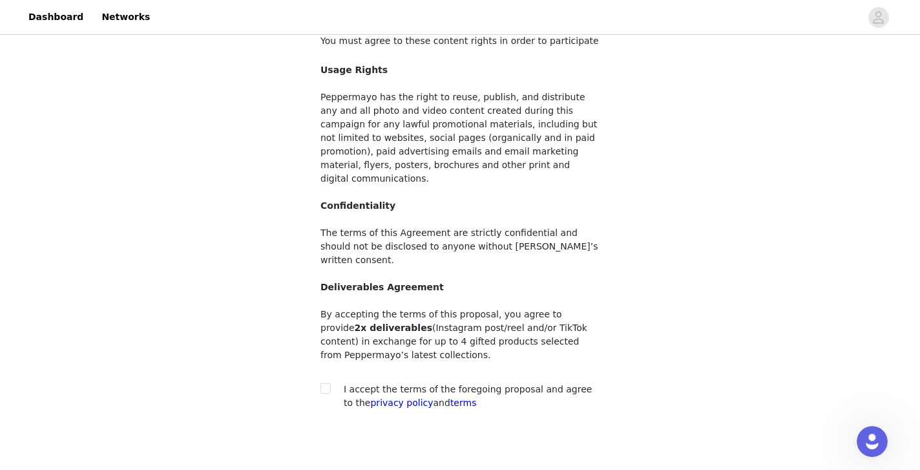
scroll to position [87, 0]
click at [324, 382] on input "checkbox" at bounding box center [324, 386] width 9 height 9
checkbox input "true"
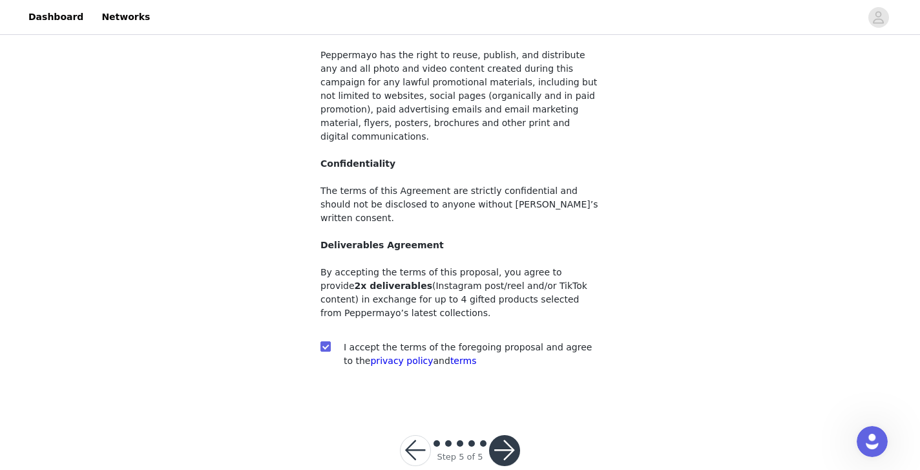
scroll to position [127, 0]
click at [505, 435] on button "button" at bounding box center [504, 450] width 31 height 31
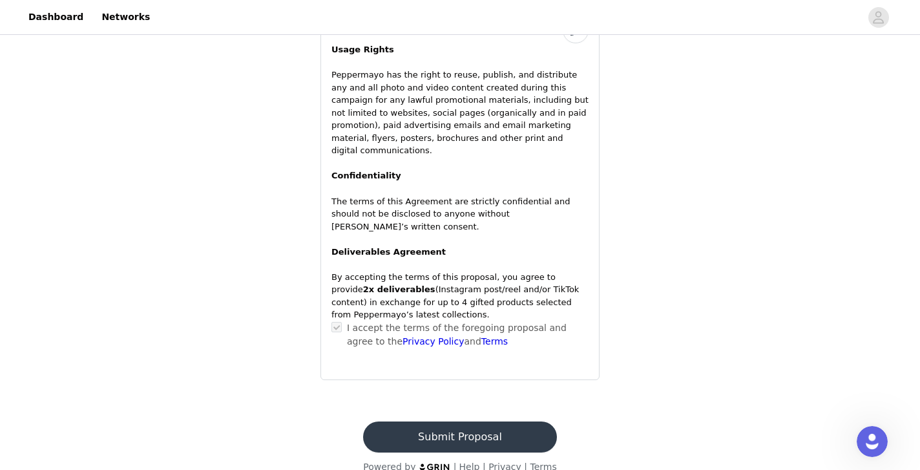
scroll to position [1013, 0]
click at [445, 422] on button "Submit Proposal" at bounding box center [459, 437] width 193 height 31
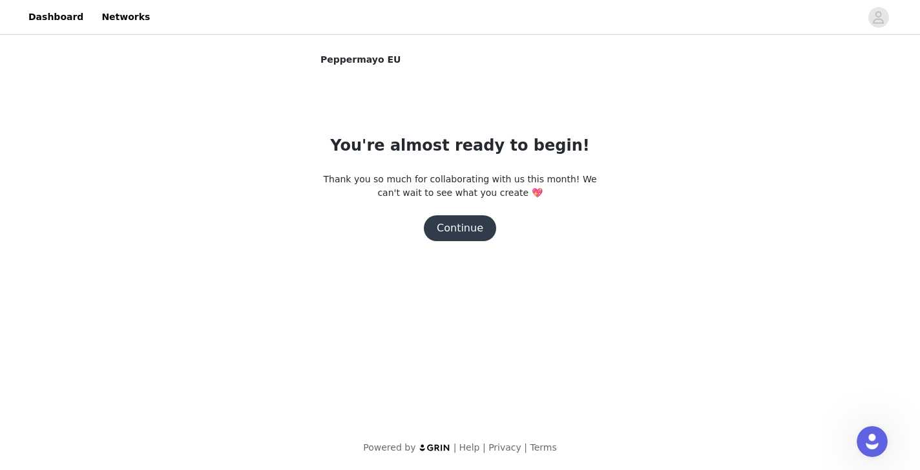
scroll to position [0, 0]
click at [463, 225] on button "Continue" at bounding box center [460, 228] width 72 height 26
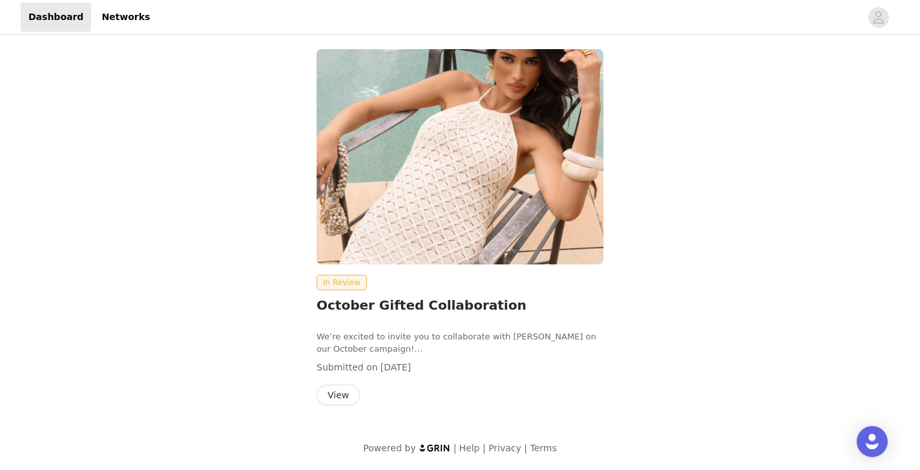
scroll to position [3, 0]
click at [329, 397] on button "View" at bounding box center [338, 395] width 43 height 21
